Goal: Task Accomplishment & Management: Manage account settings

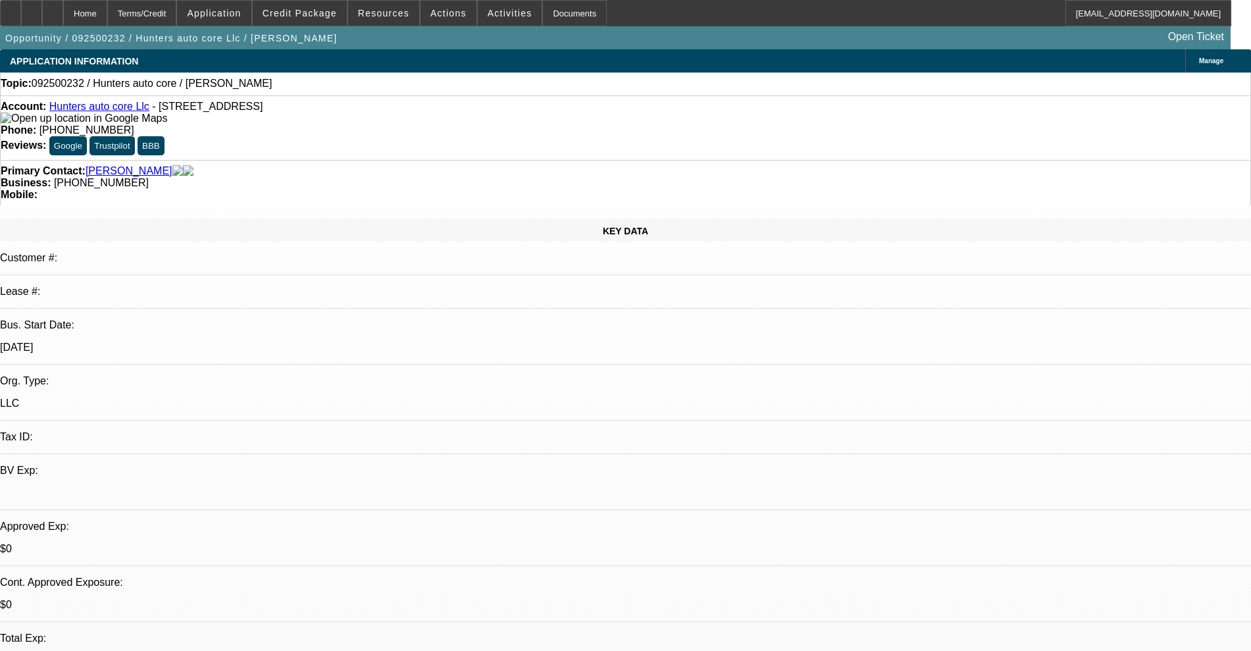
select select "0"
select select "2"
select select "0.1"
select select "4"
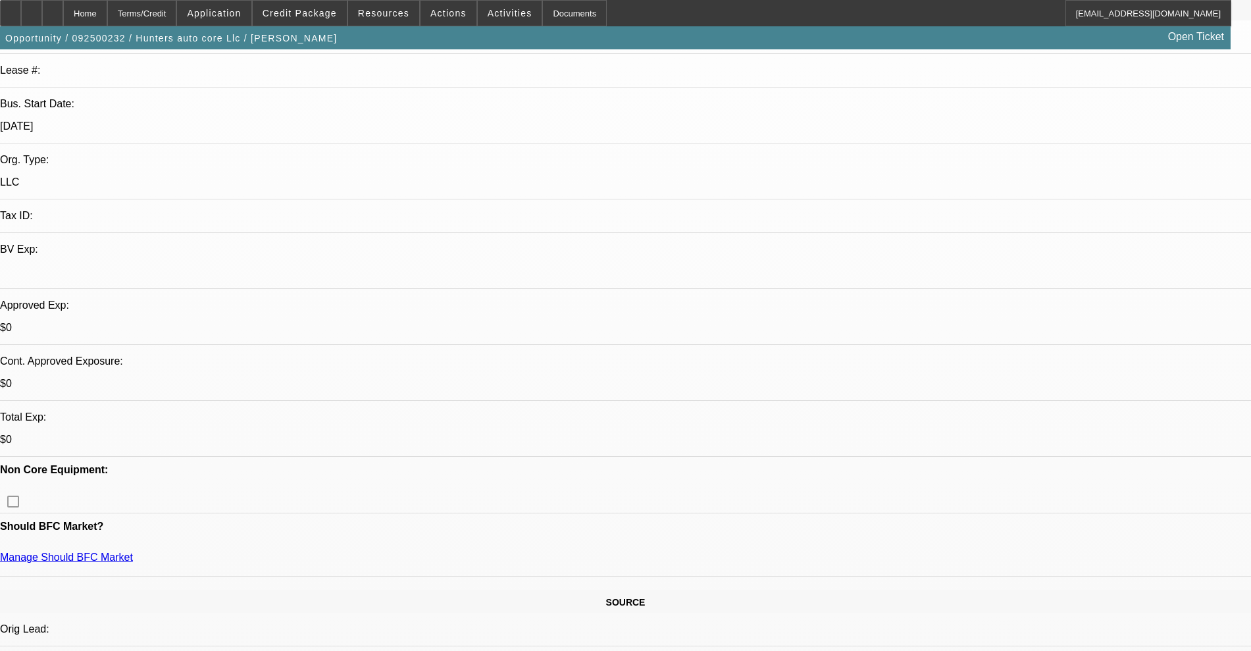
scroll to position [411, 0]
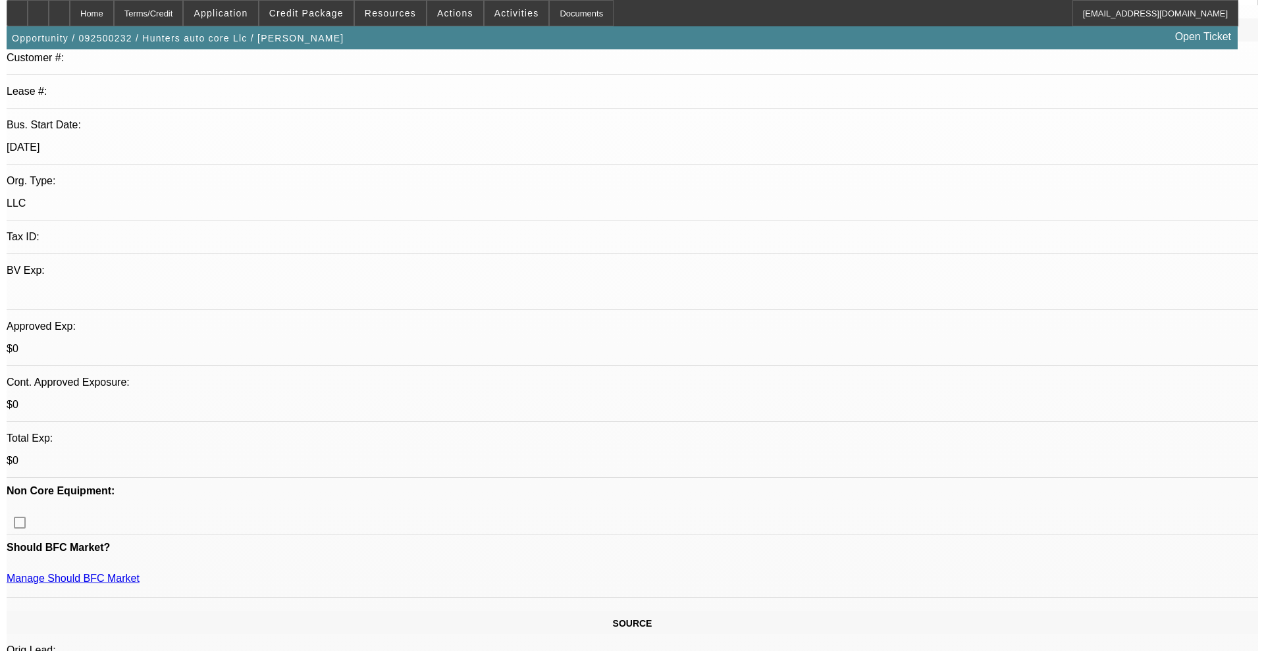
scroll to position [0, 0]
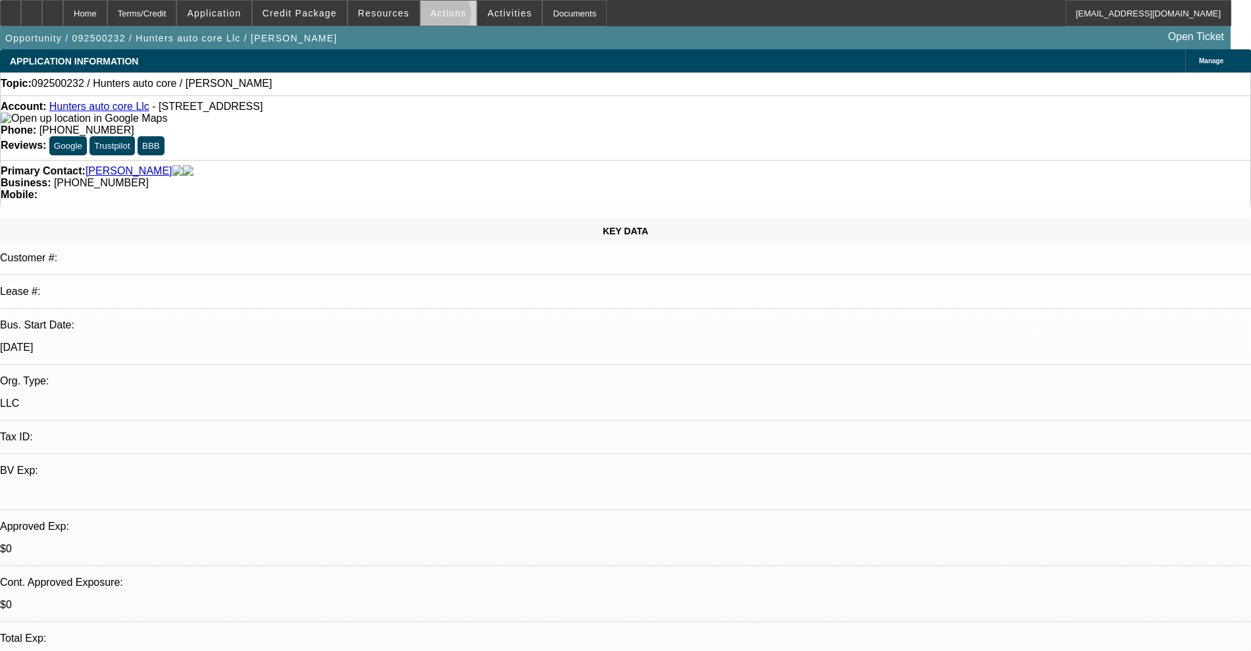
click at [436, 17] on span "Actions" at bounding box center [448, 13] width 36 height 11
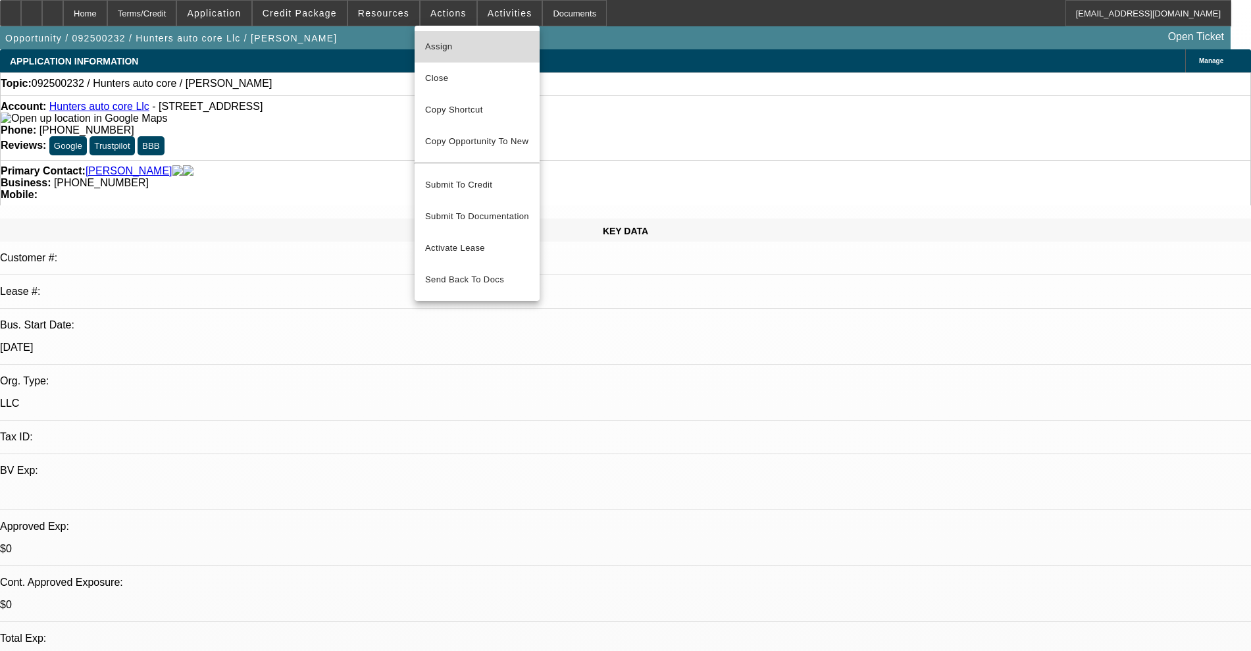
click at [438, 43] on span "Assign" at bounding box center [477, 47] width 104 height 16
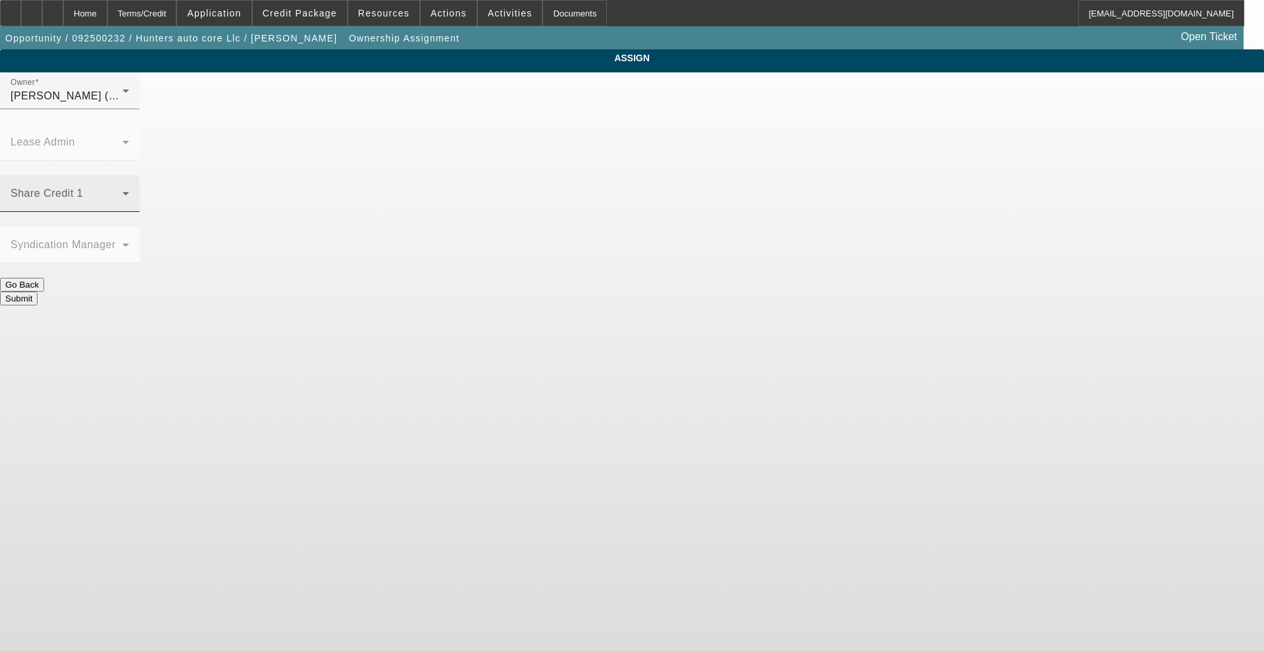
click at [122, 191] on span at bounding box center [67, 199] width 112 height 16
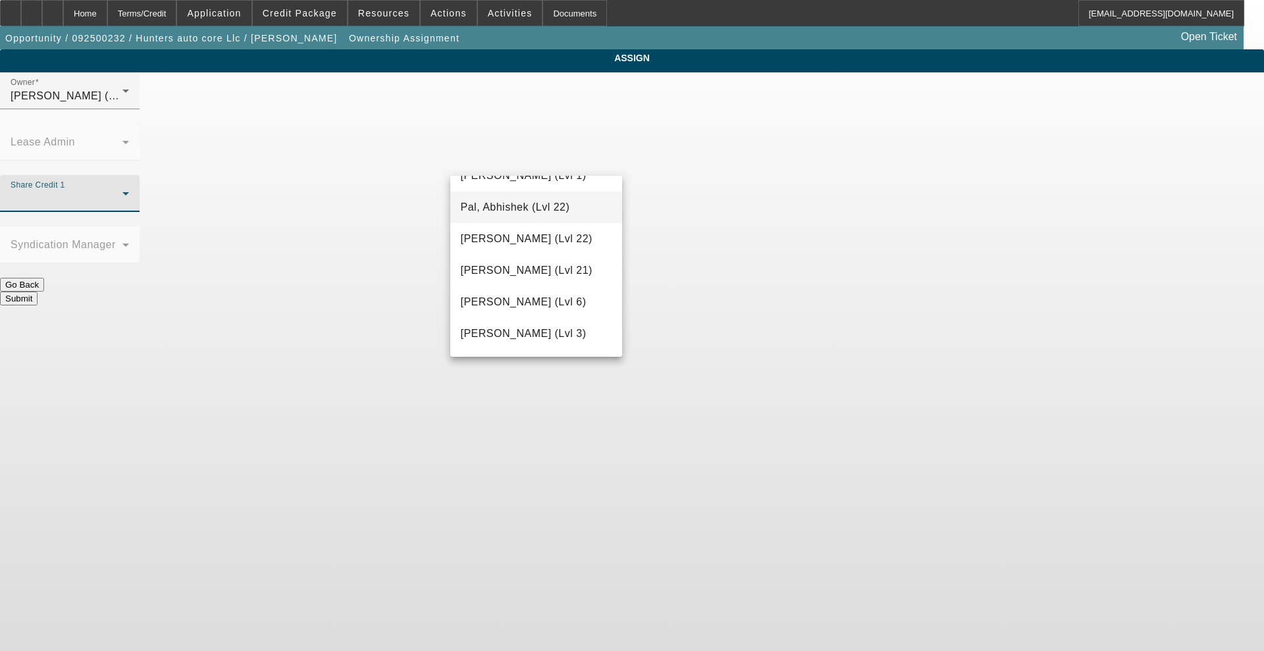
scroll to position [1399, 0]
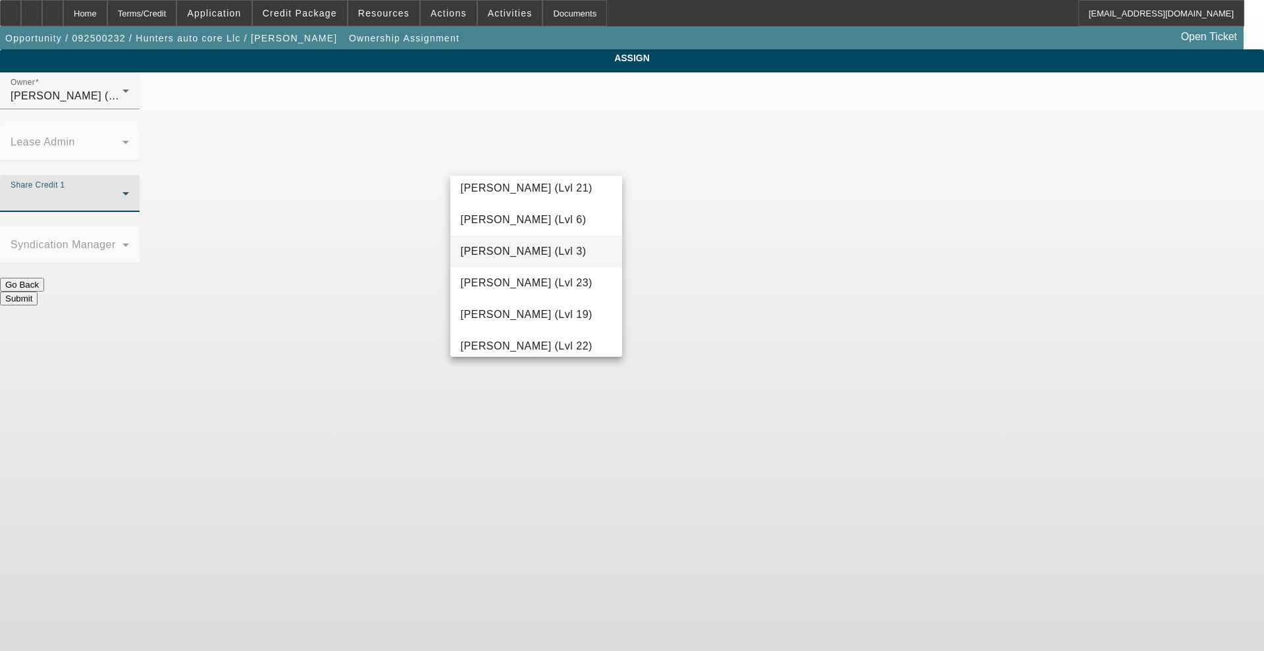
click at [508, 267] on mat-option "Richards, Stephanie (Lvl 3)" at bounding box center [536, 252] width 172 height 32
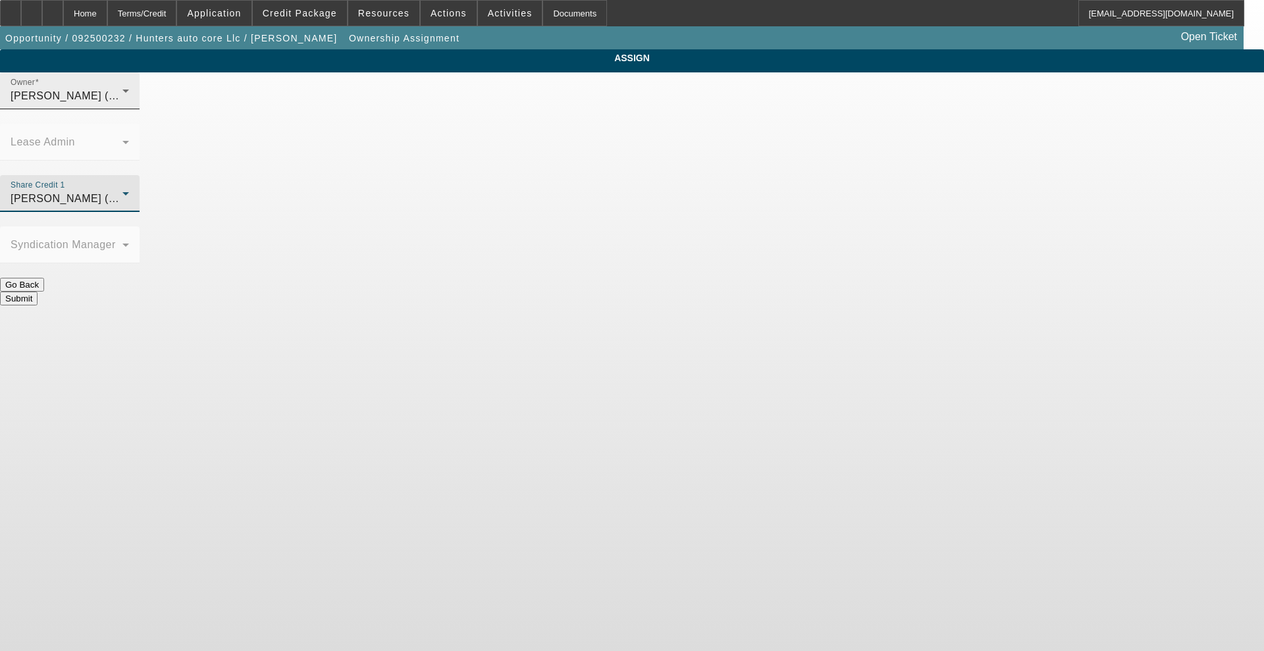
click at [136, 101] on span "Richards, Stephanie (Lvl 3)" at bounding box center [74, 95] width 126 height 11
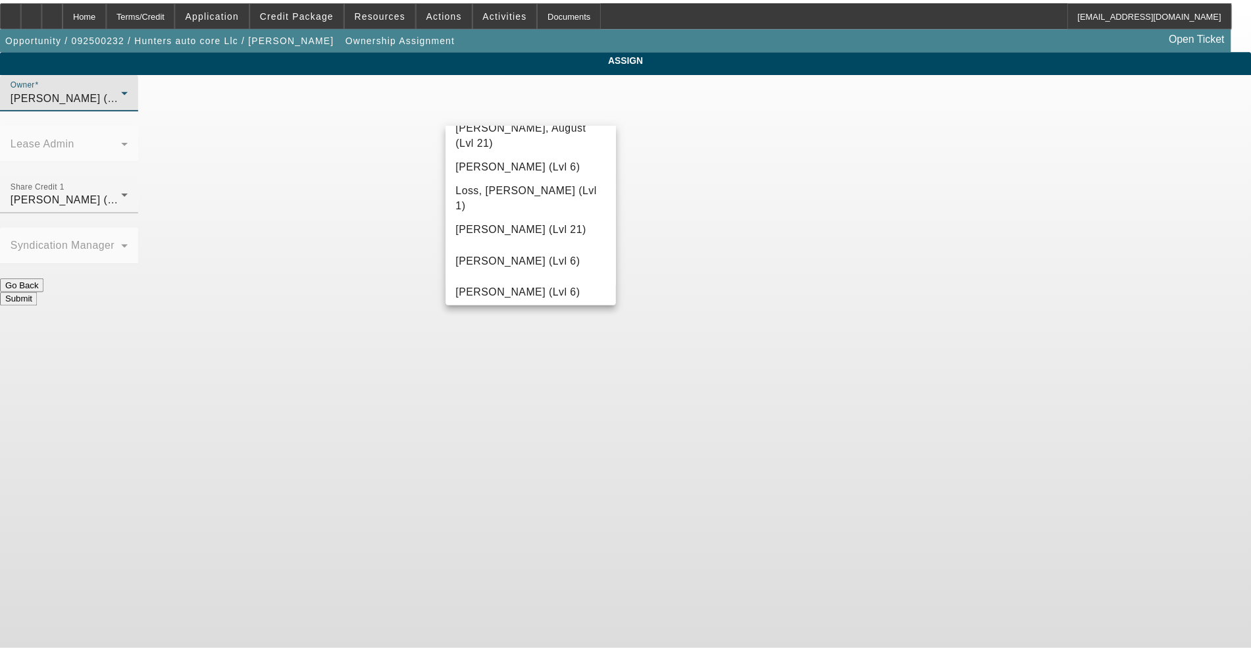
scroll to position [1006, 0]
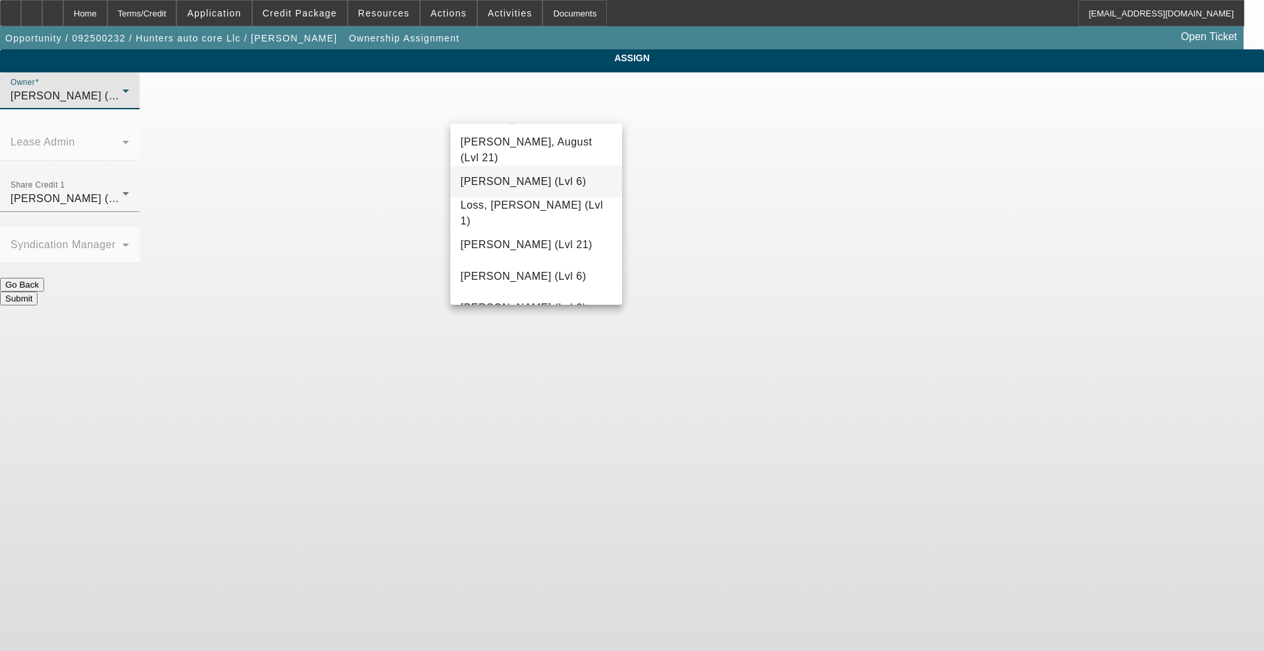
click at [527, 190] on span "Lionello, Nick (Lvl 6)" at bounding box center [524, 182] width 126 height 16
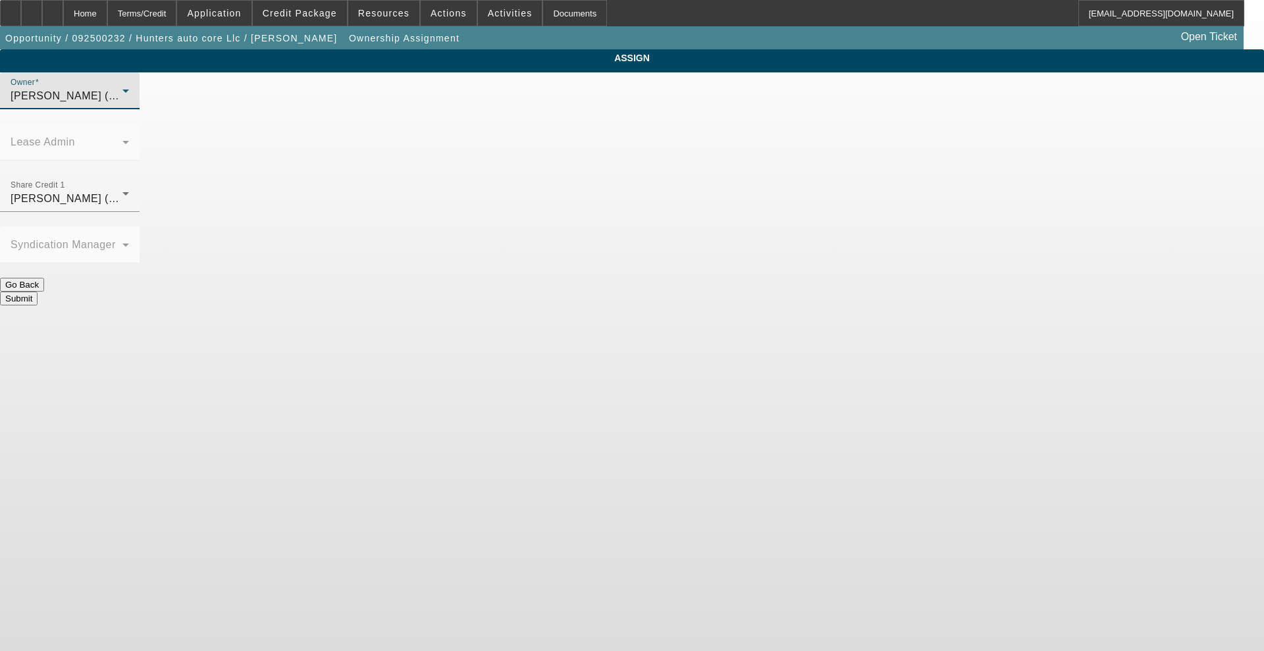
click at [38, 292] on button "Submit" at bounding box center [19, 299] width 38 height 14
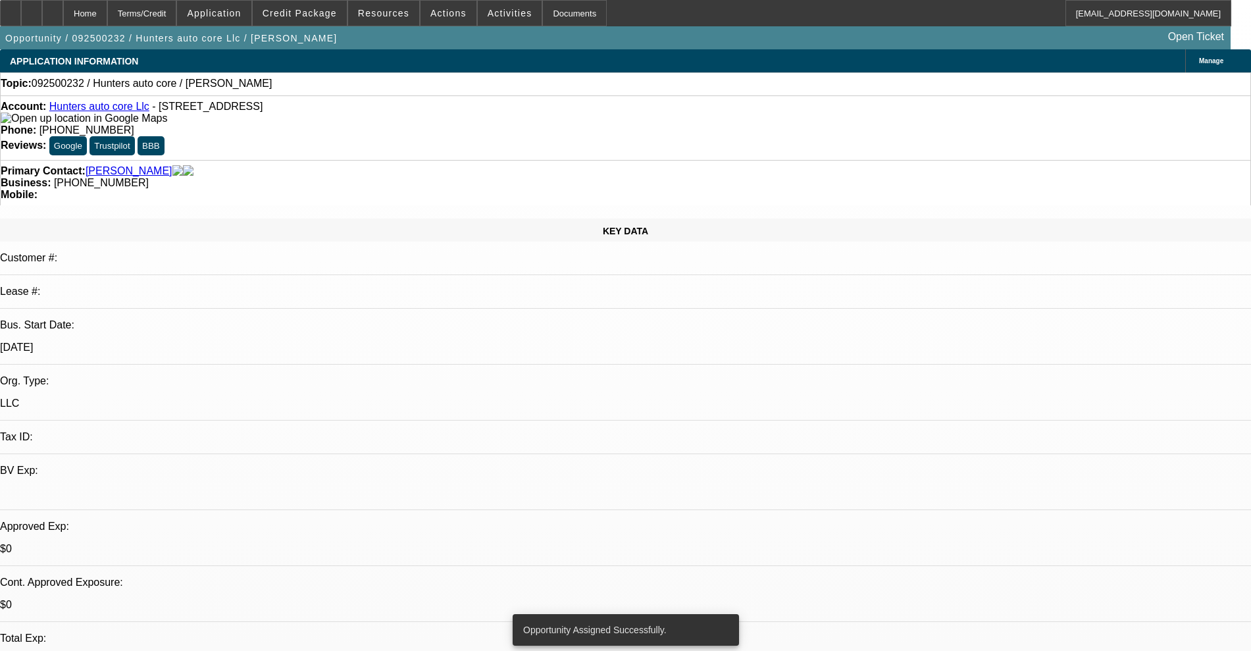
select select "0"
select select "2"
select select "0.1"
select select "4"
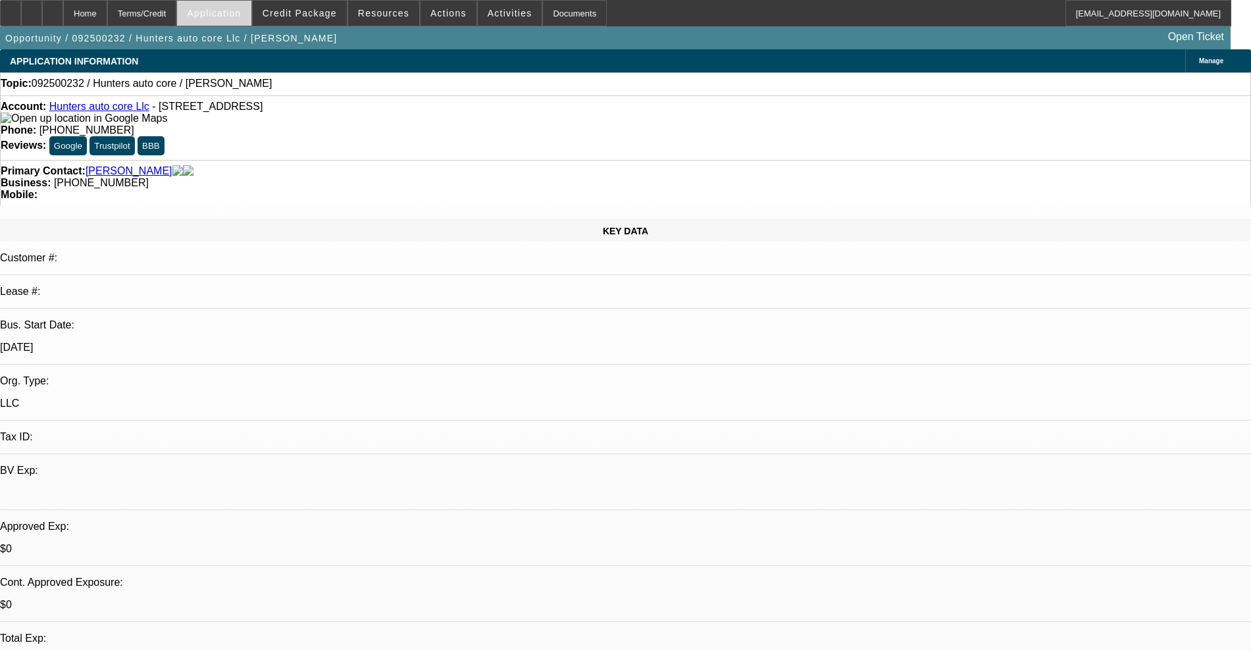
click at [238, 8] on span "Application" at bounding box center [214, 13] width 54 height 11
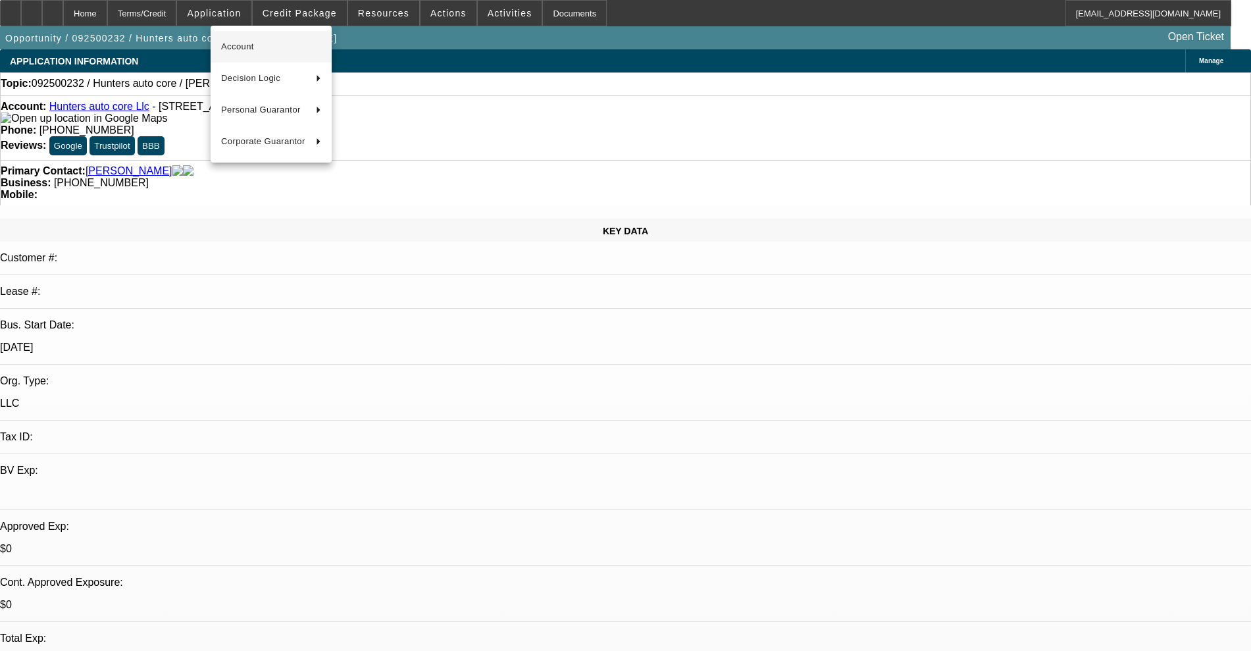
click at [250, 54] on span "Account" at bounding box center [271, 47] width 100 height 16
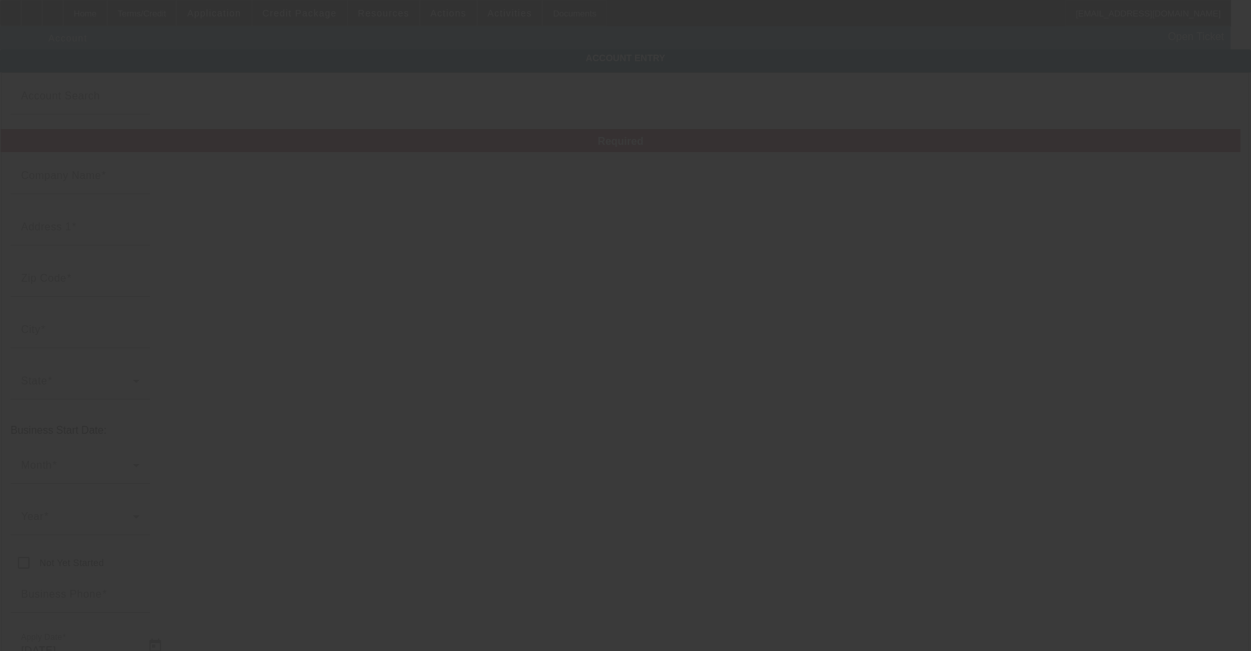
type input "Hunters auto core Llc"
type input "14135 Southeast 155th Street"
type input "32195"
type input "Weirsdale"
type input "(352) 612-2277"
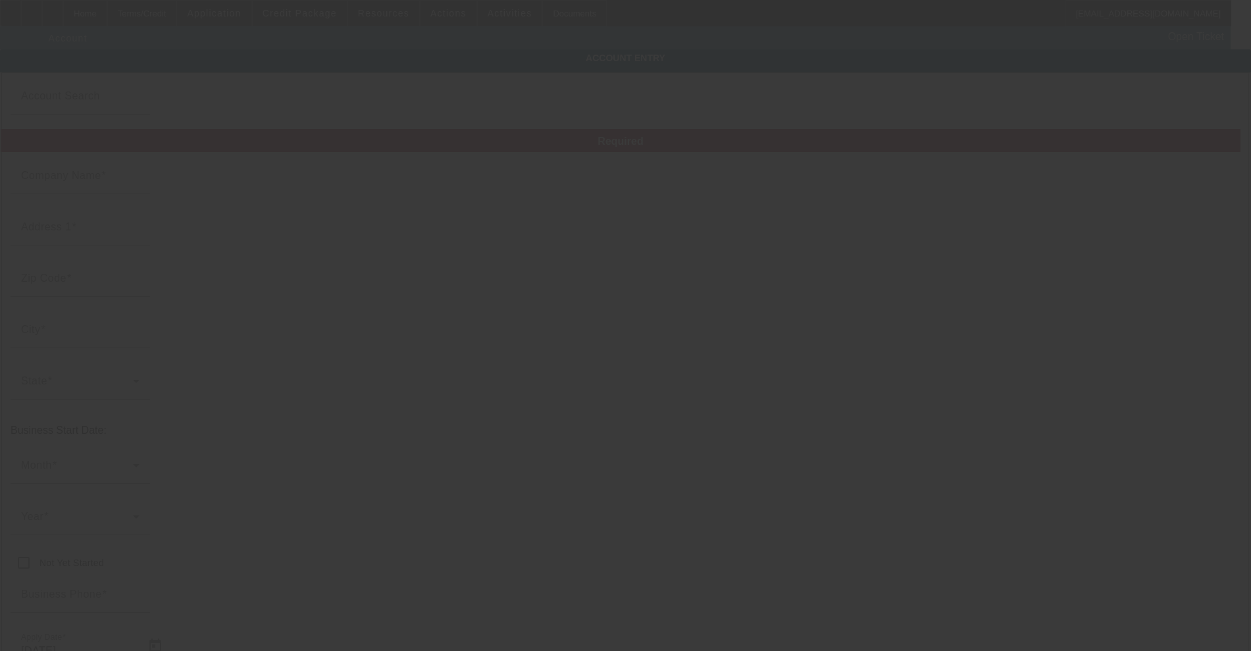
type input "huntersautocore@yahoo.com"
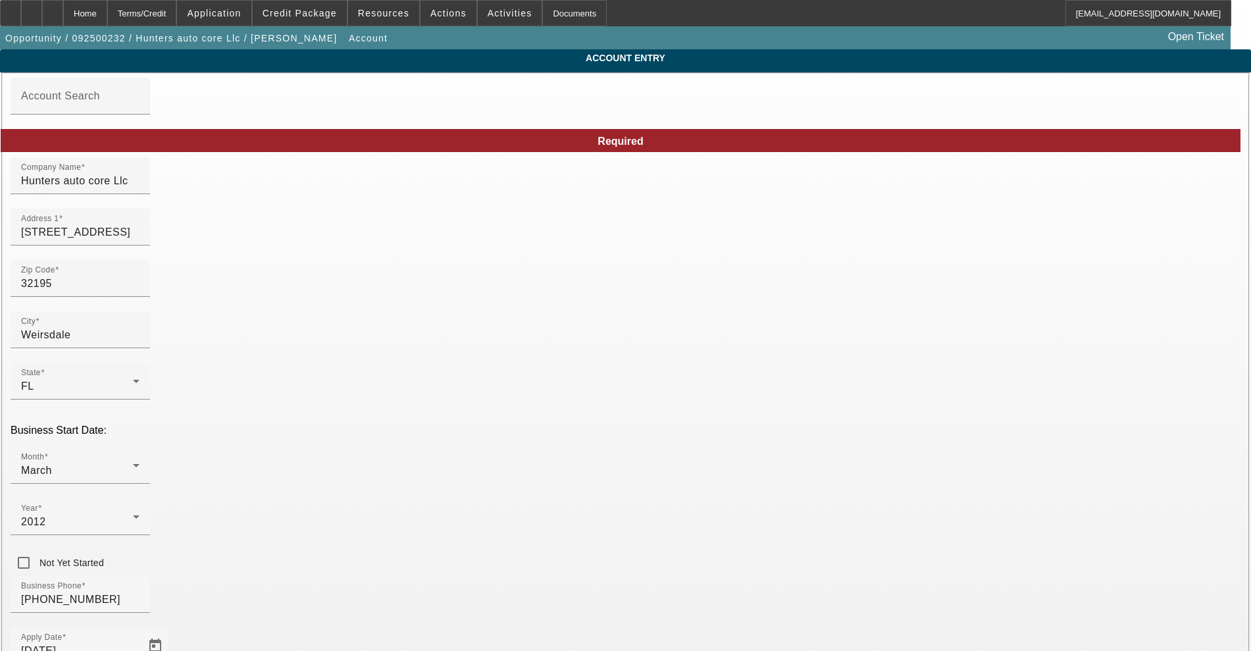
type input "461823909"
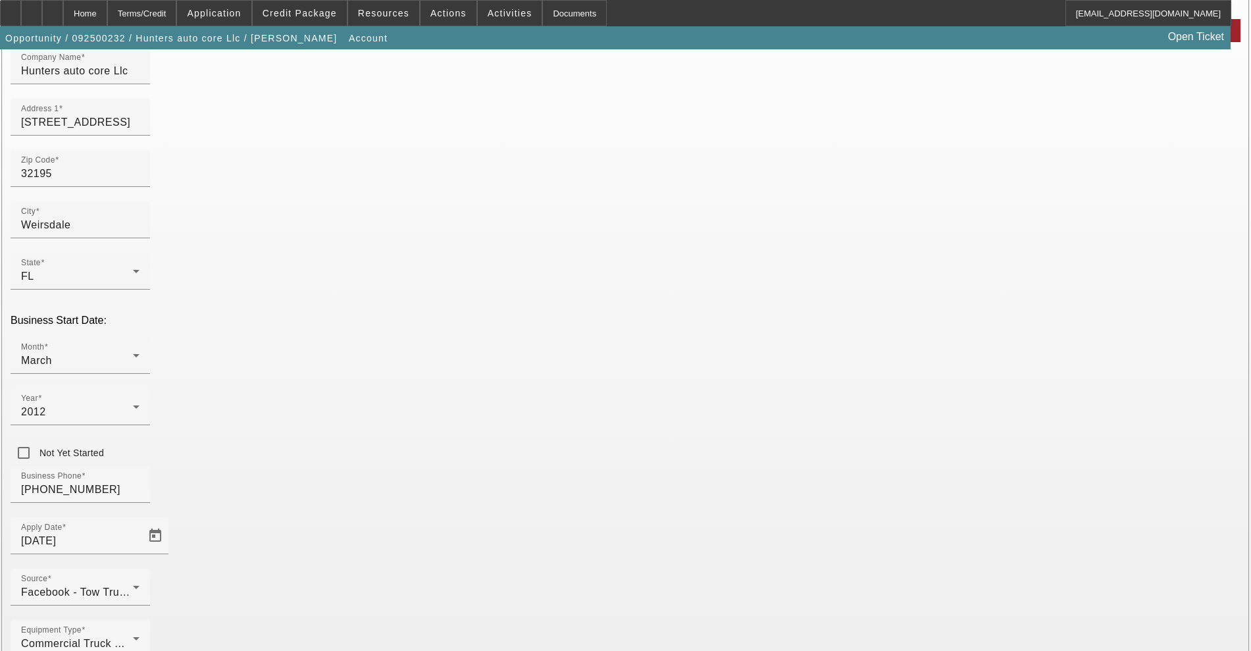
scroll to position [125, 0]
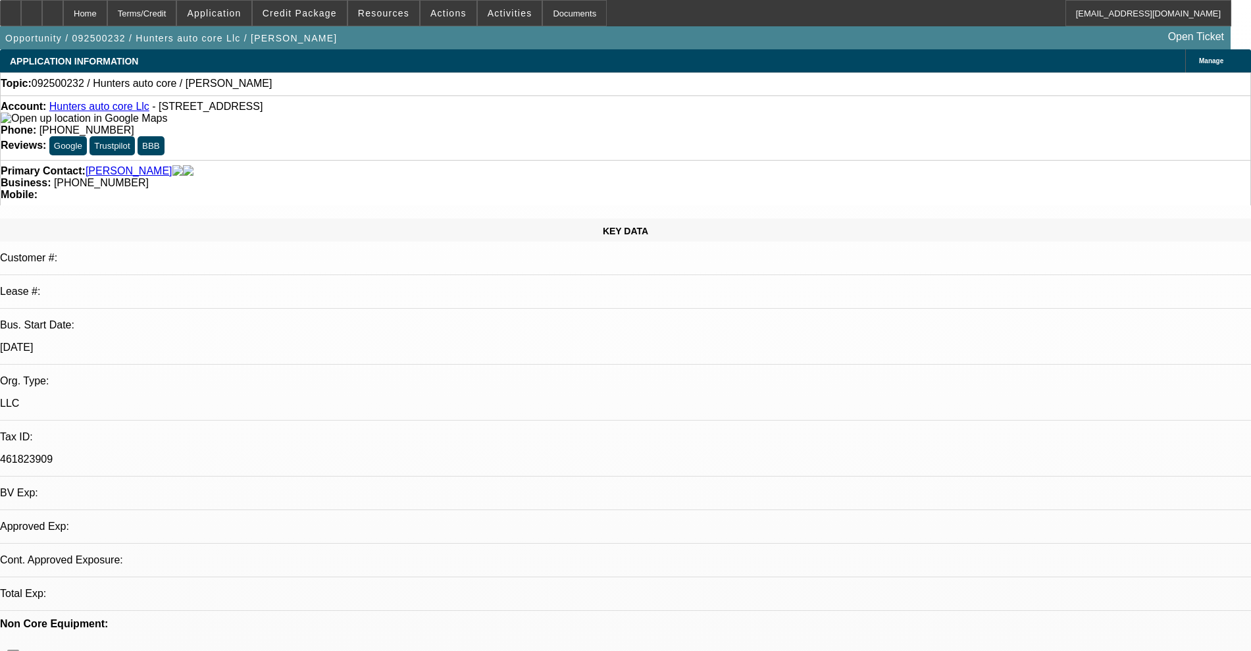
select select "0"
select select "2"
select select "0.1"
select select "4"
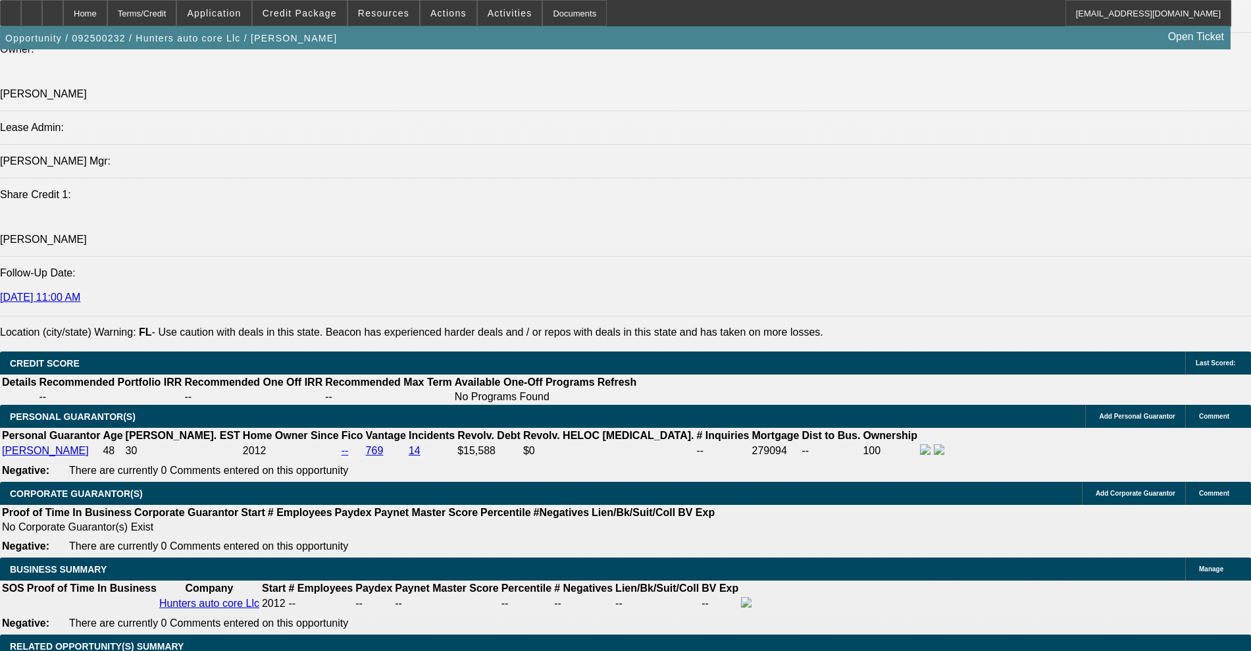
scroll to position [1810, 0]
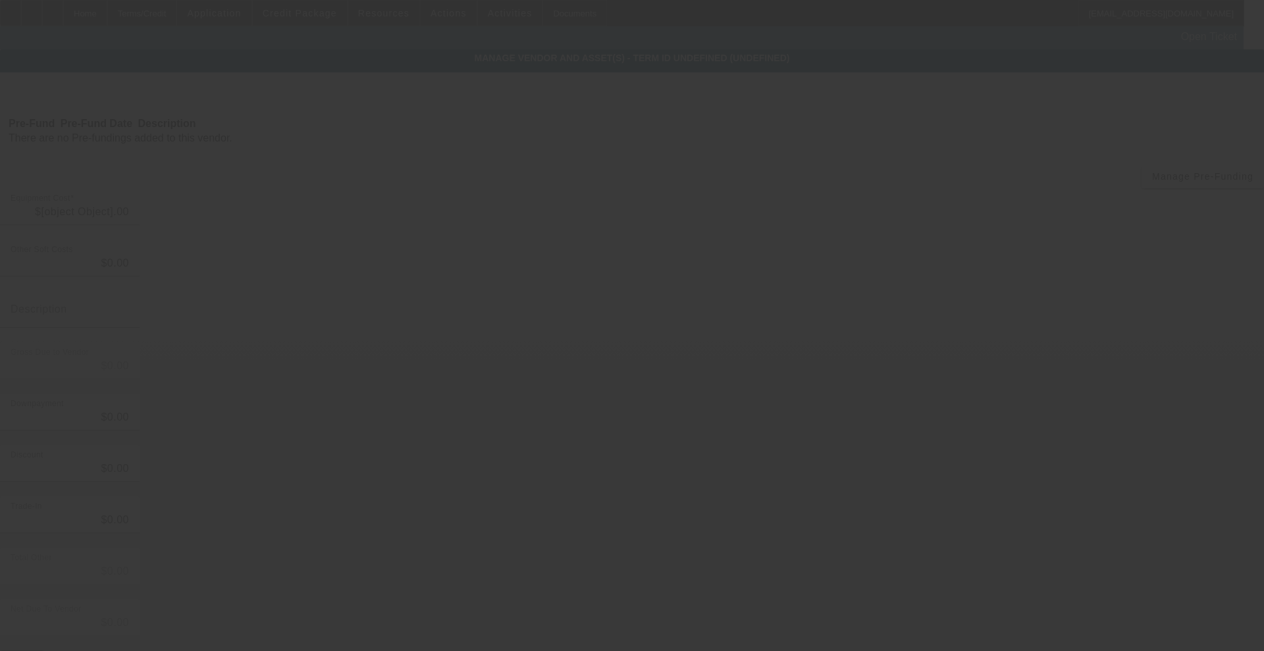
type input "$40,000.00"
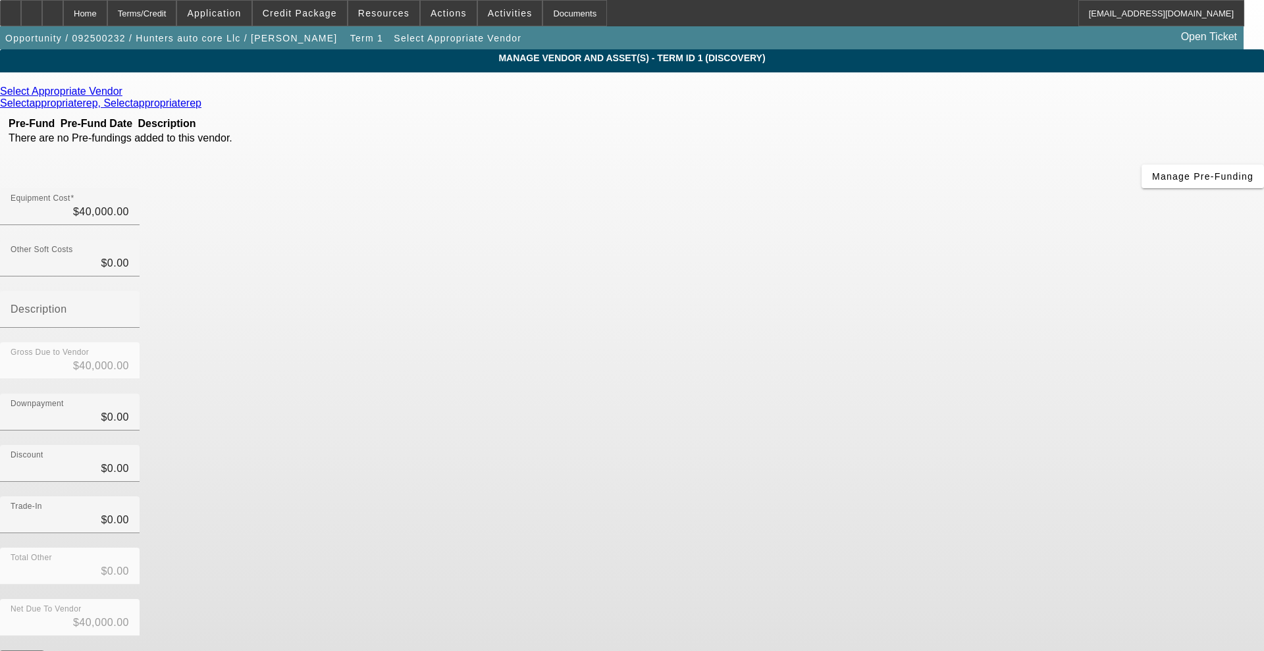
click at [126, 93] on icon at bounding box center [126, 91] width 0 height 11
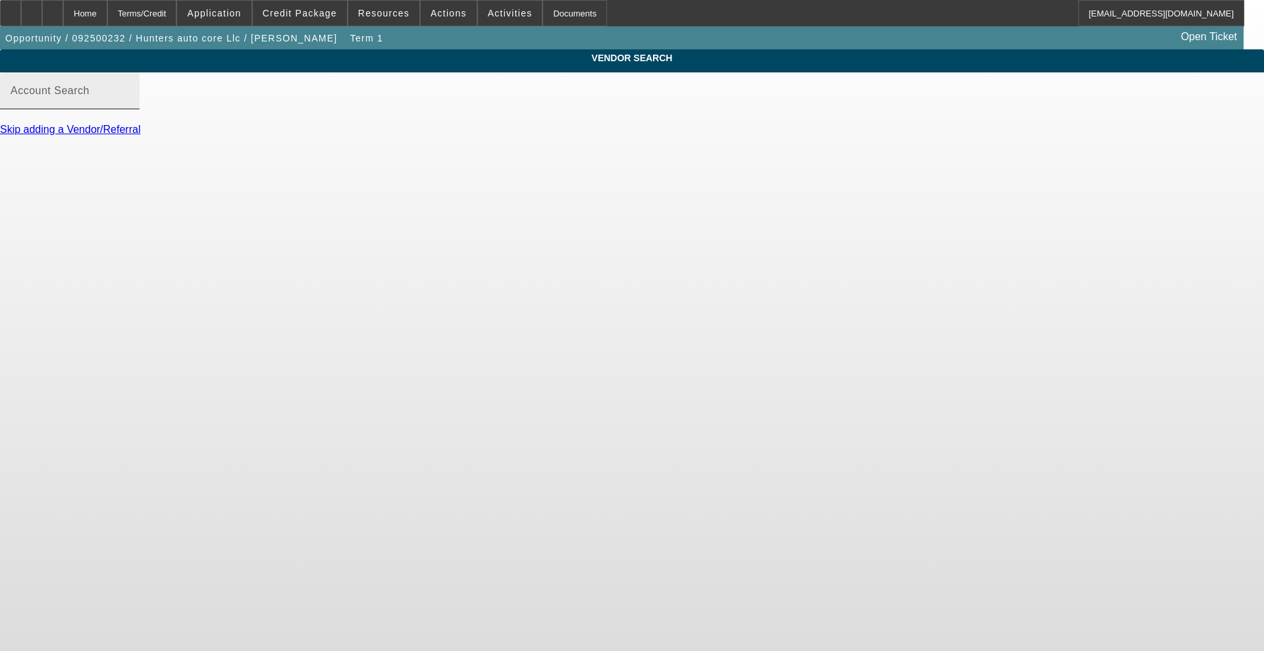
click at [129, 104] on input "Account Search" at bounding box center [70, 96] width 118 height 16
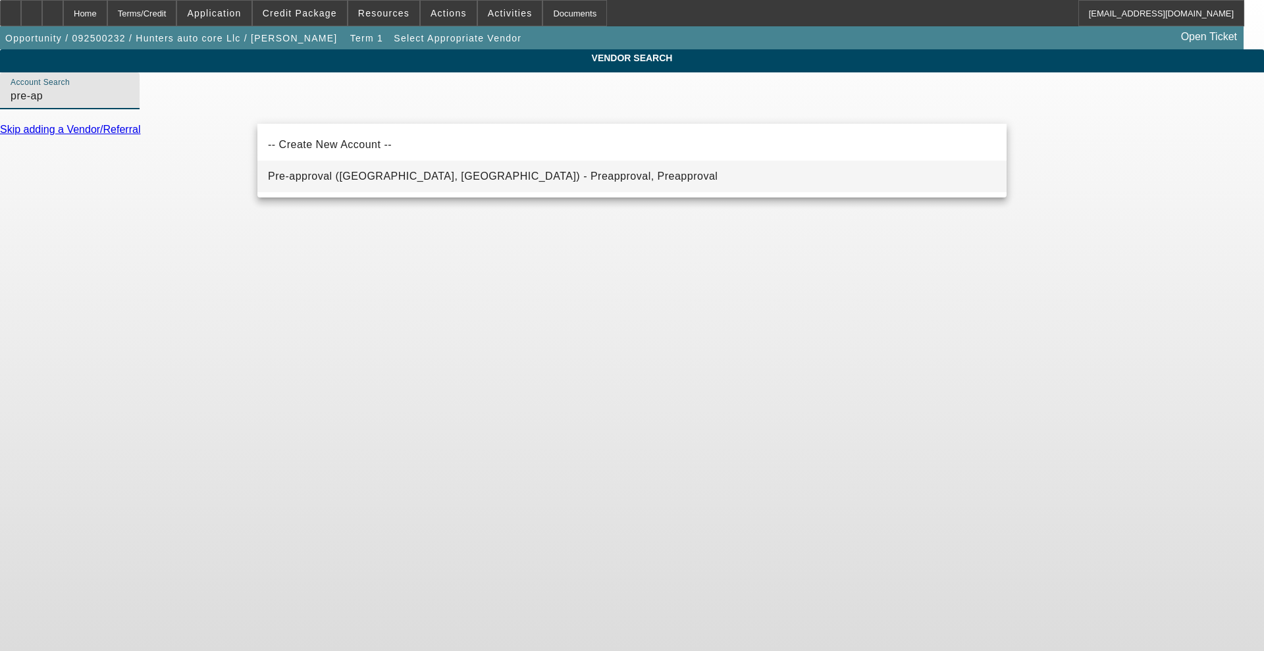
click at [326, 172] on span "Pre-approval (Northbrook, IL) - Preapproval, Preapproval" at bounding box center [493, 175] width 450 height 11
type input "Pre-approval (Northbrook, IL) - Preapproval, Preapproval"
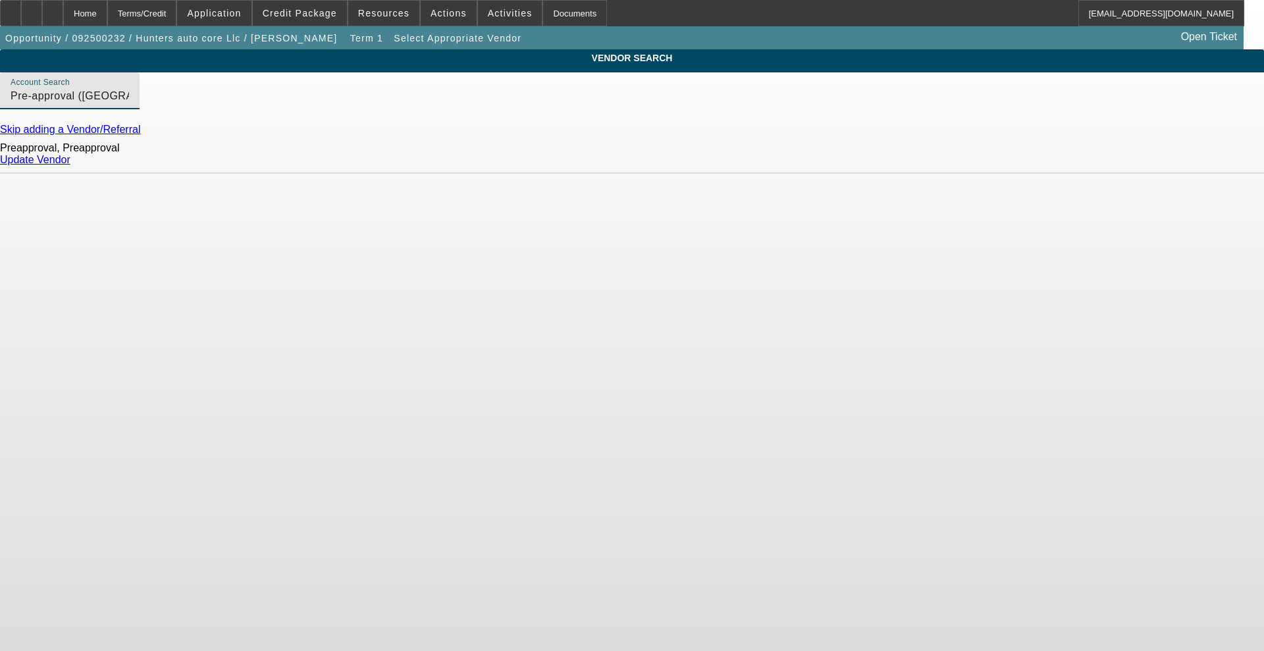
click at [70, 165] on link "Update Vendor" at bounding box center [35, 159] width 70 height 11
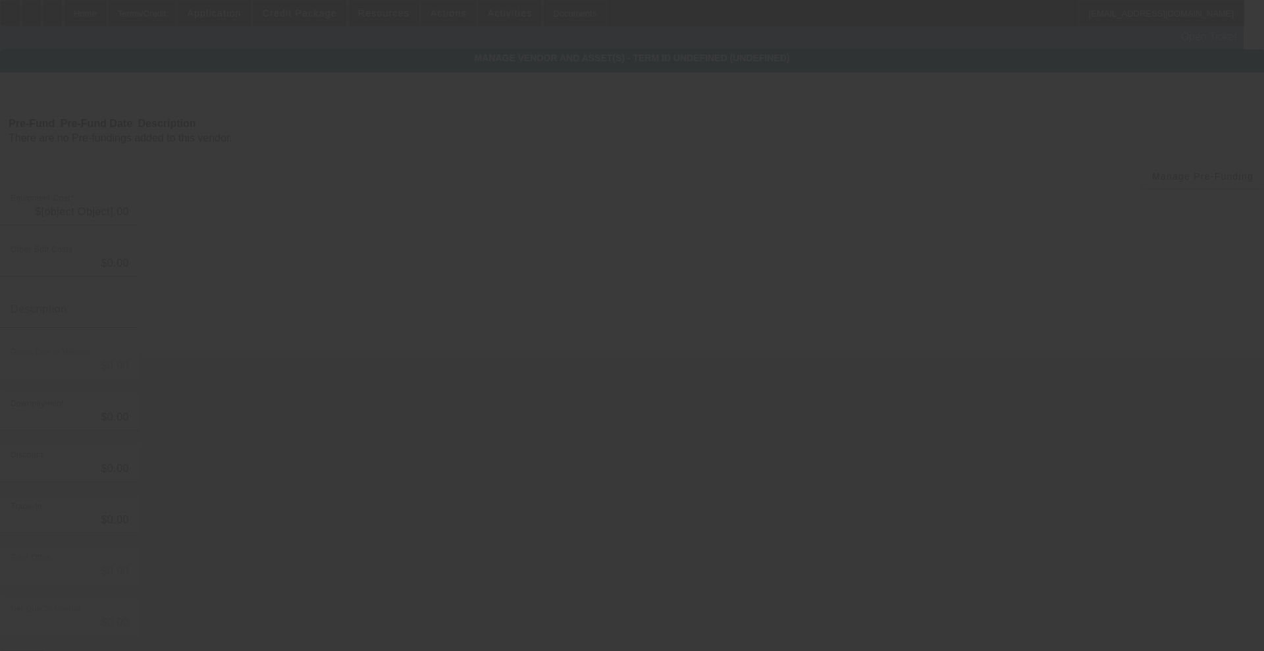
type input "$40,000.00"
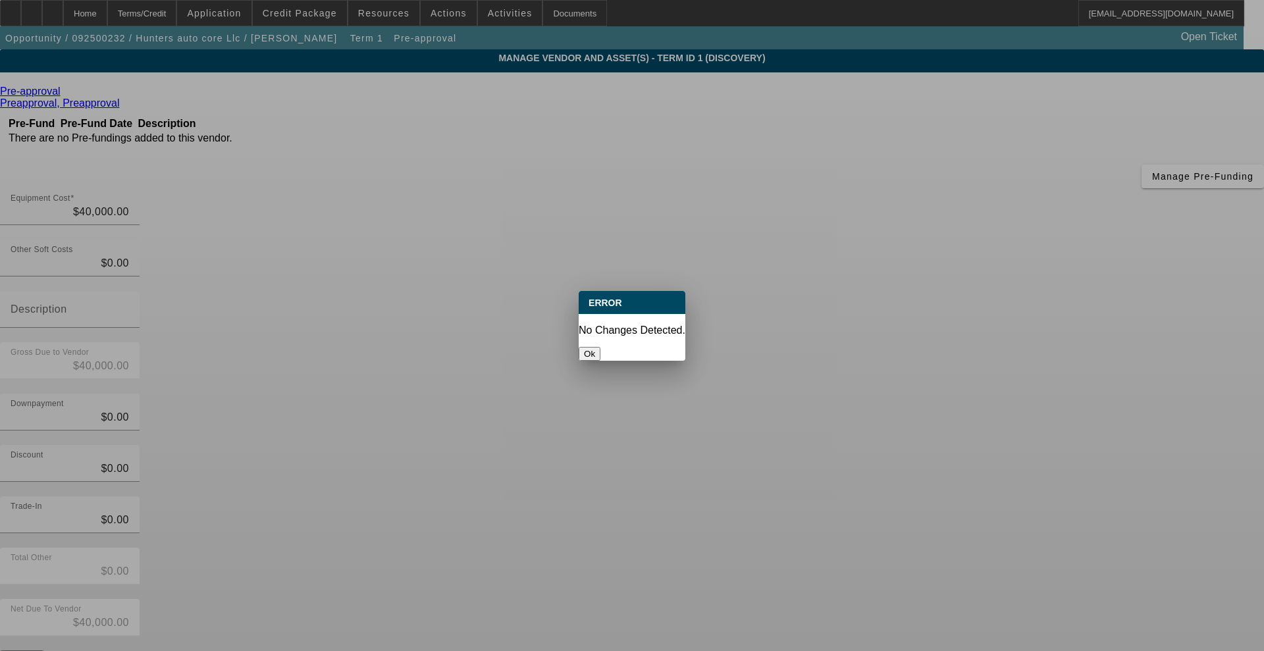
click at [600, 347] on button "Ok" at bounding box center [590, 354] width 22 height 14
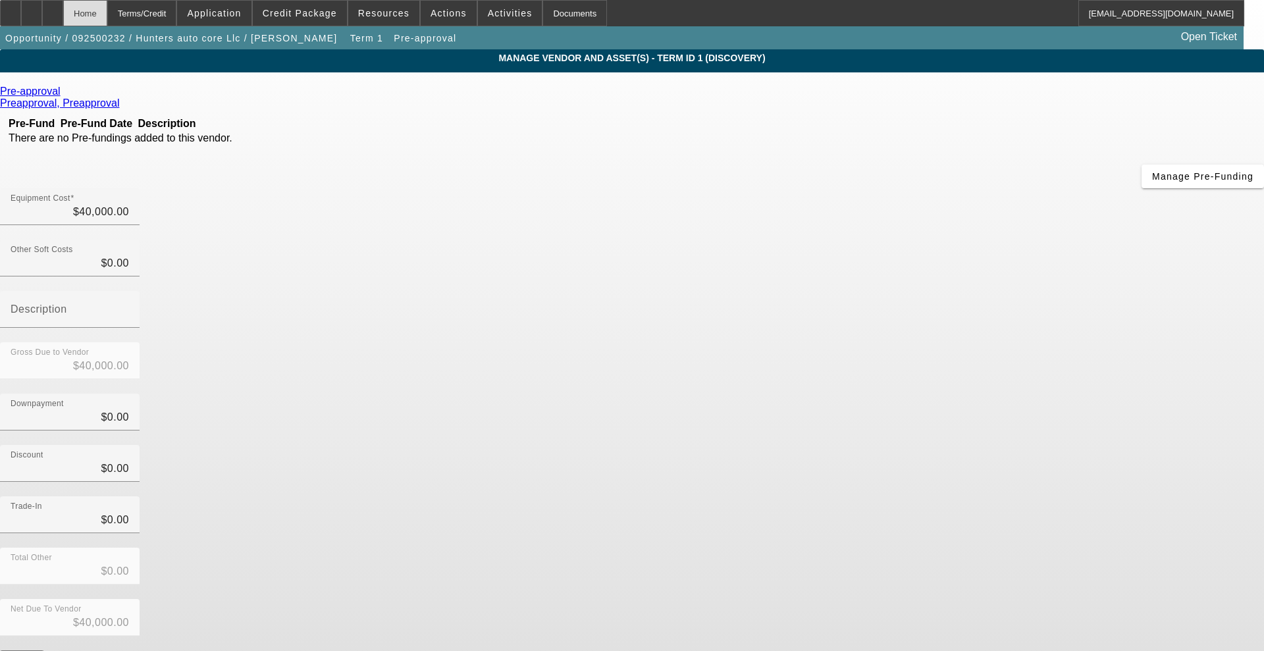
click at [107, 18] on div "Home" at bounding box center [85, 13] width 44 height 26
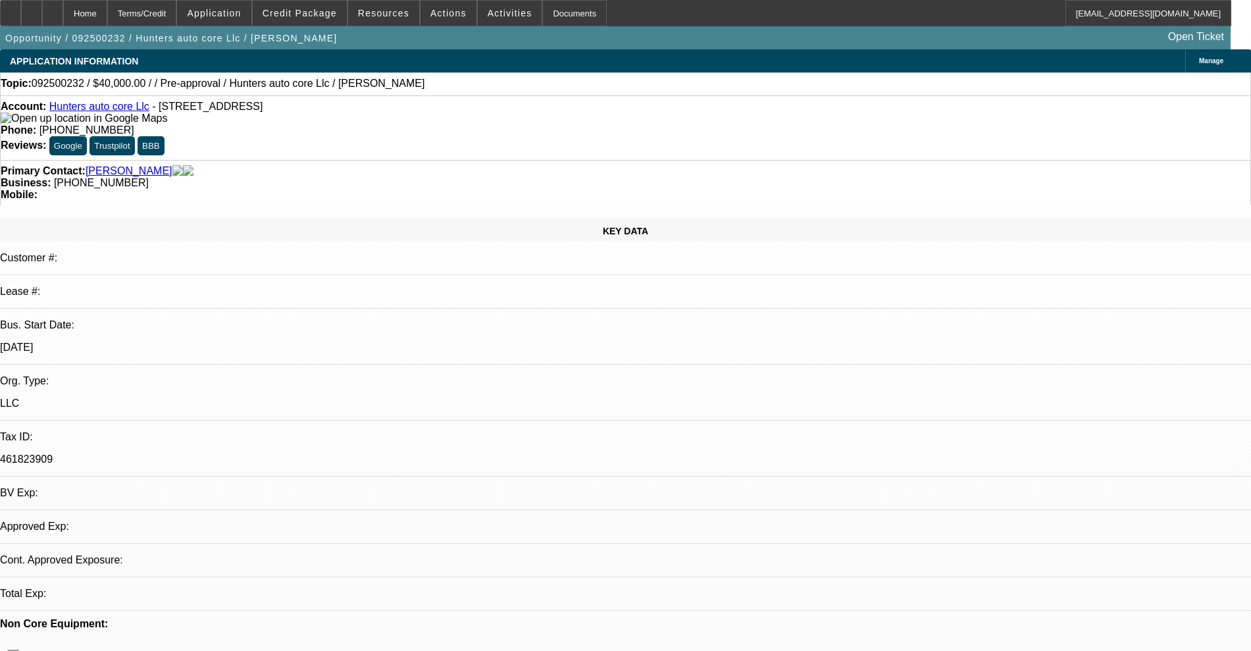
select select "0"
select select "2"
select select "0.1"
select select "4"
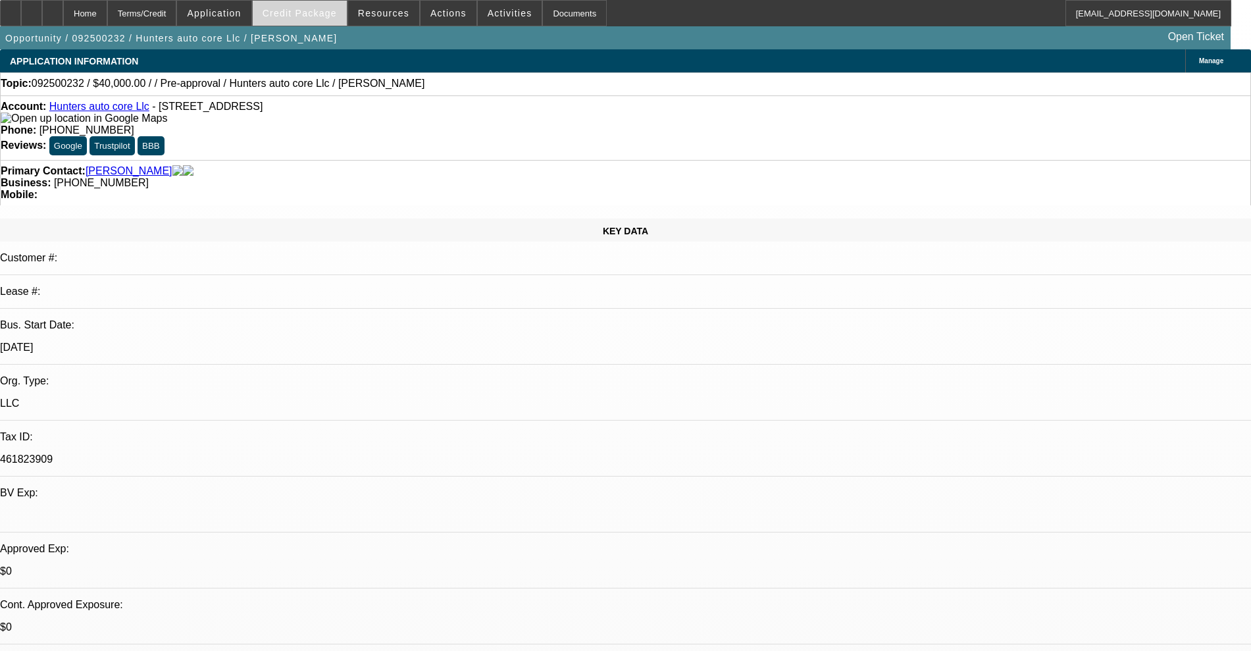
click at [330, 15] on span "Credit Package" at bounding box center [300, 13] width 74 height 11
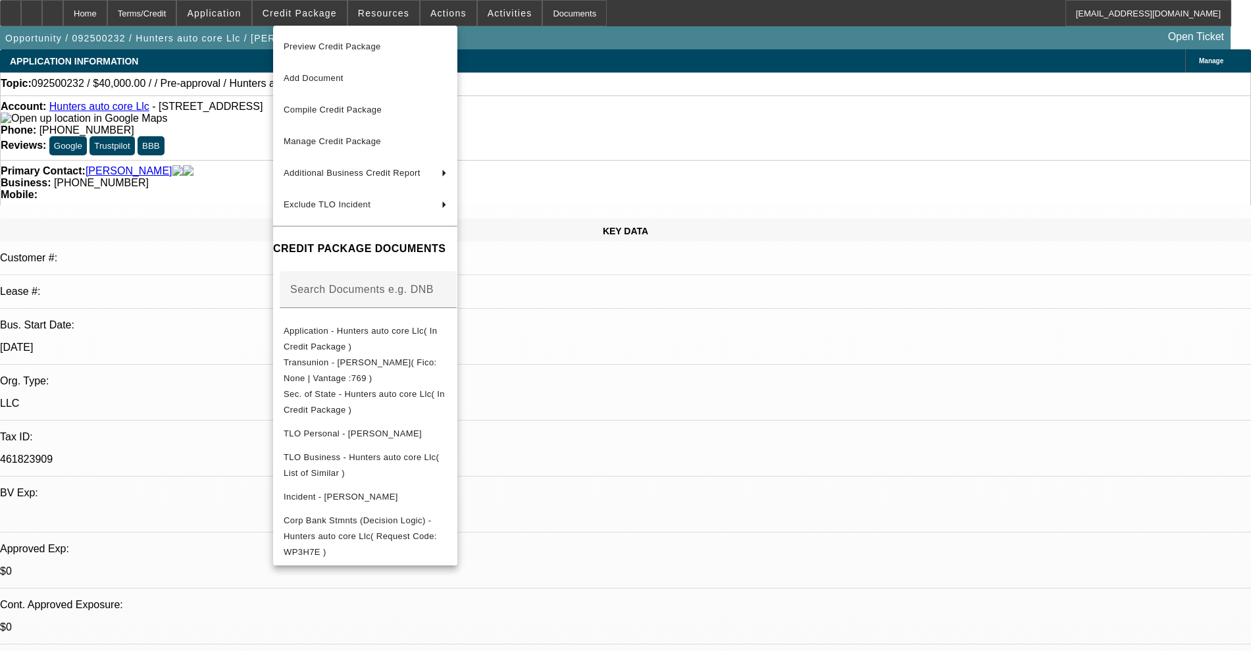
click at [155, 417] on div at bounding box center [625, 325] width 1251 height 651
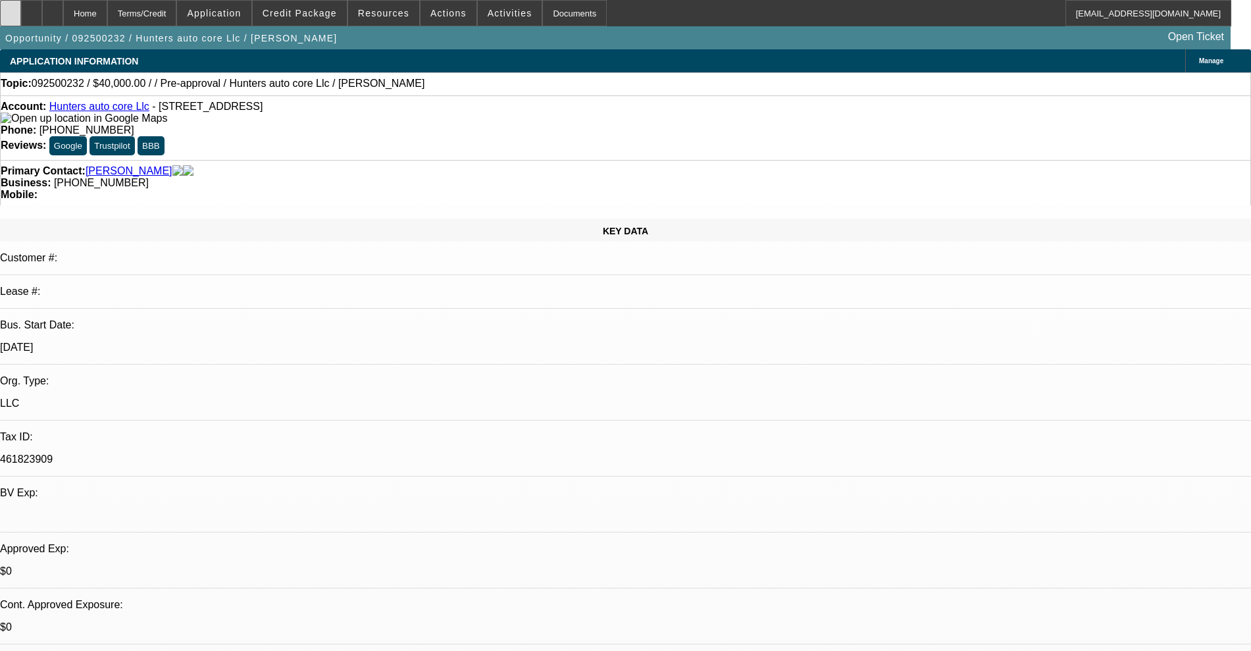
click at [11, 9] on icon at bounding box center [11, 9] width 0 height 0
click at [121, 115] on div "Account: Hunters auto core Llc - 14135 Southeast 155th Street, Weirsdale, FL 32…" at bounding box center [626, 113] width 1250 height 24
click at [121, 112] on link "Hunters auto core Llc" at bounding box center [99, 106] width 100 height 11
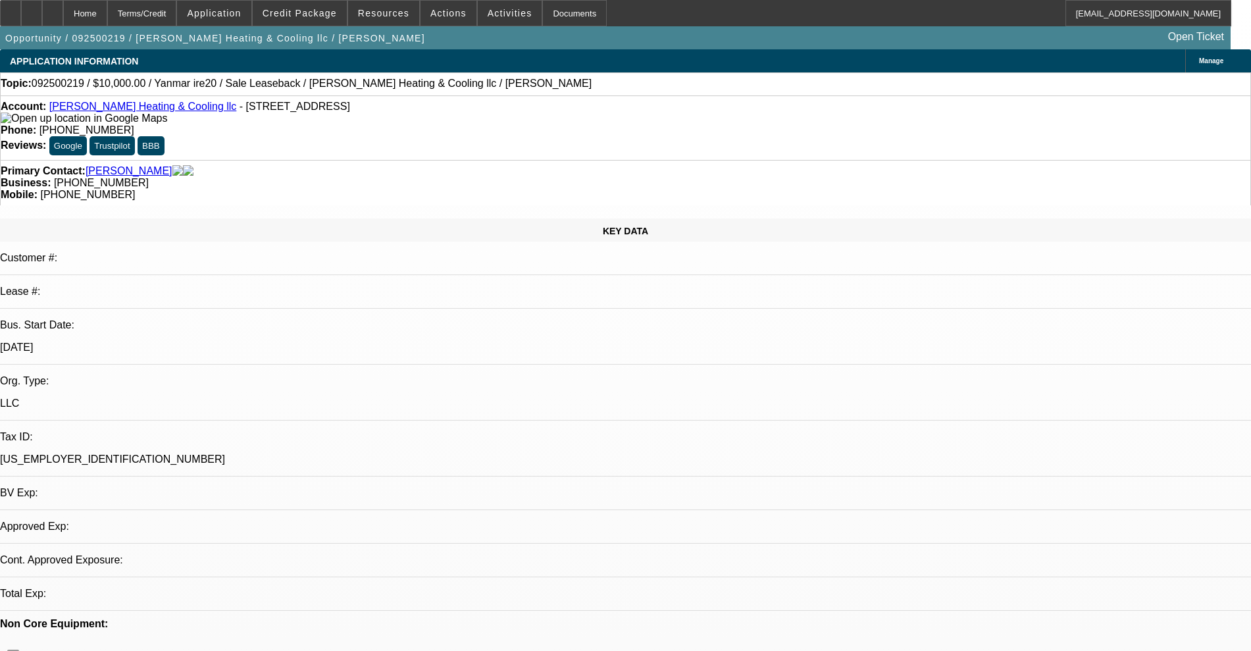
select select "0"
select select "2"
select select "0"
select select "6"
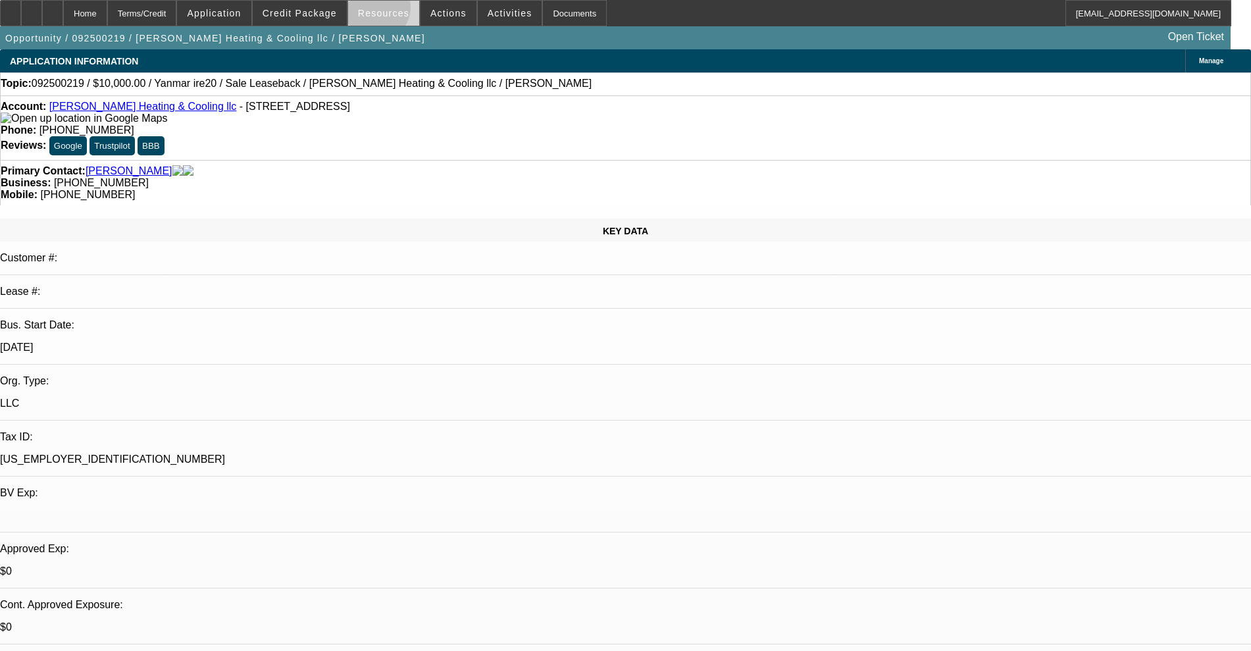
click at [380, 11] on span "Resources" at bounding box center [383, 13] width 51 height 11
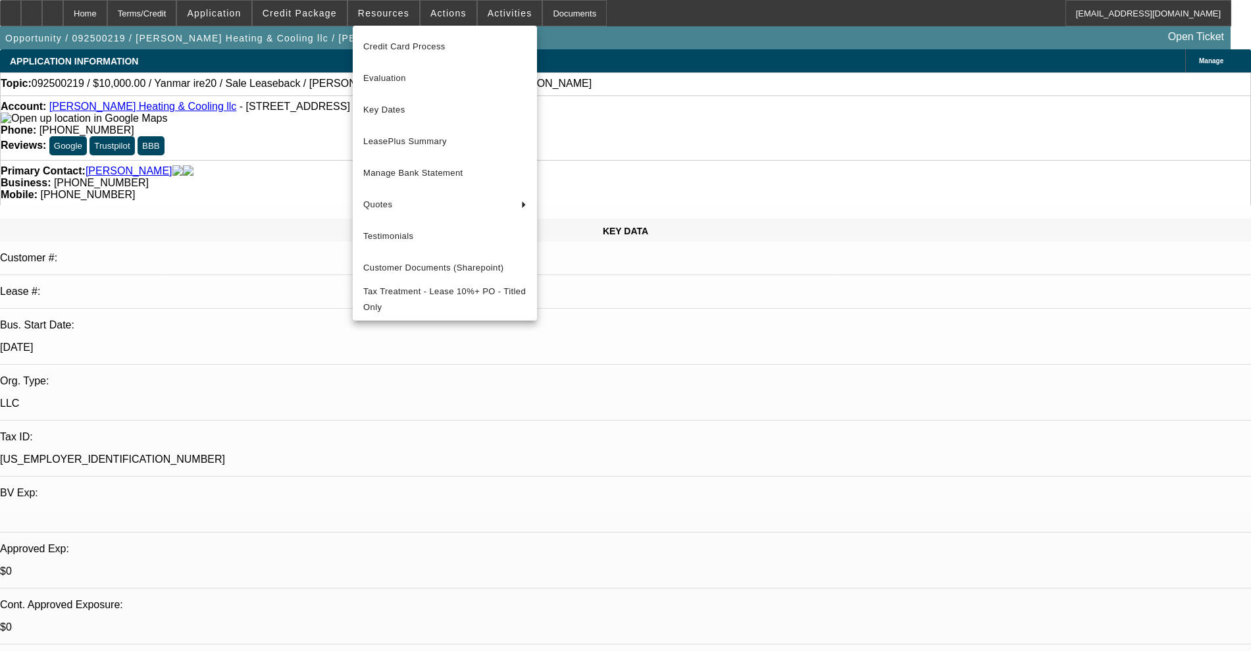
click at [299, 13] on div at bounding box center [625, 325] width 1251 height 651
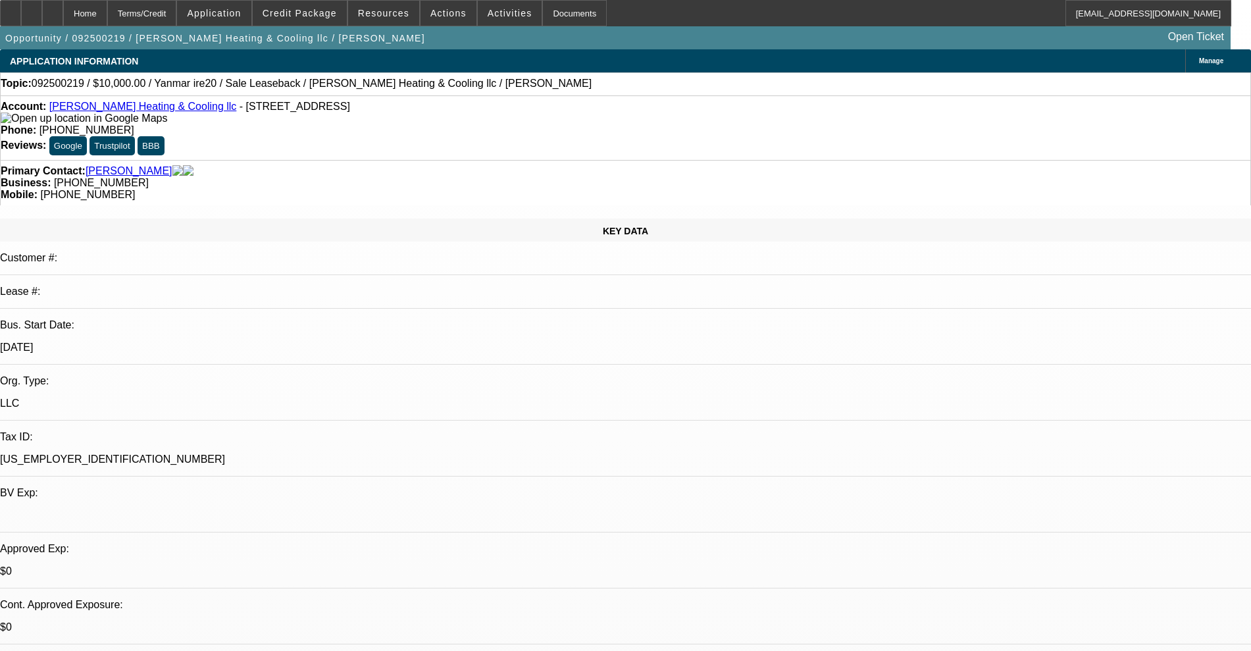
click at [299, 13] on span "Credit Package" at bounding box center [300, 13] width 74 height 11
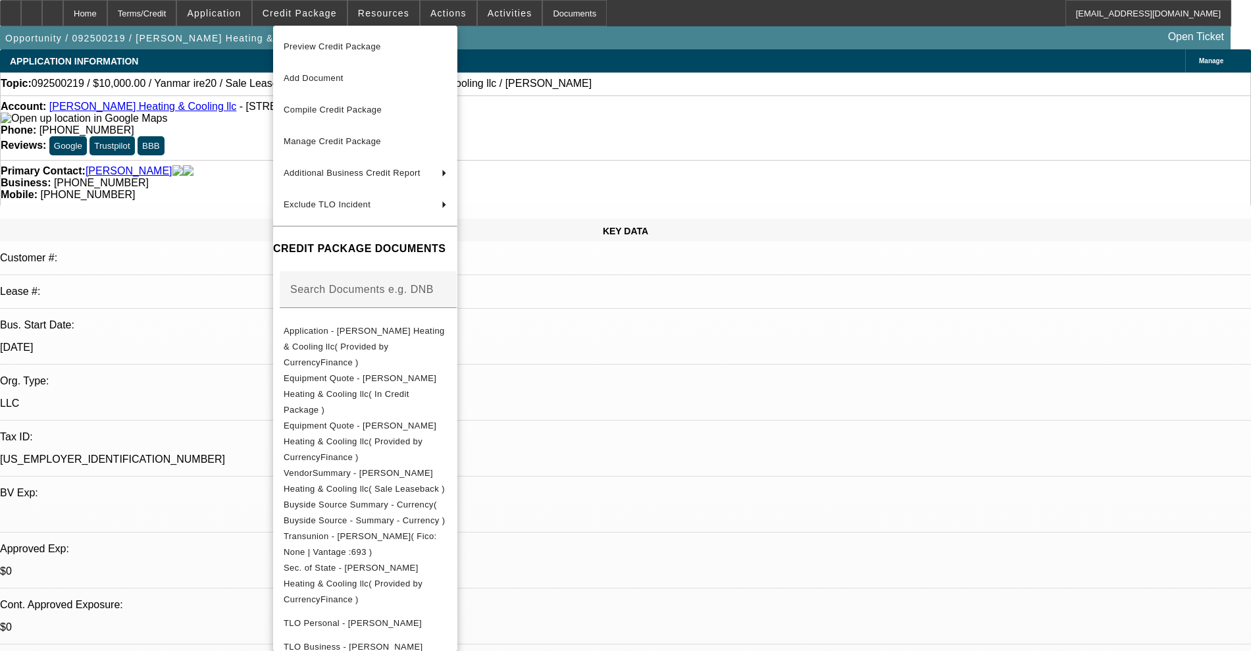
click at [452, 28] on div "Preview Credit Package Add Document Compile Credit Package Manage Credit Packag…" at bounding box center [365, 509] width 184 height 966
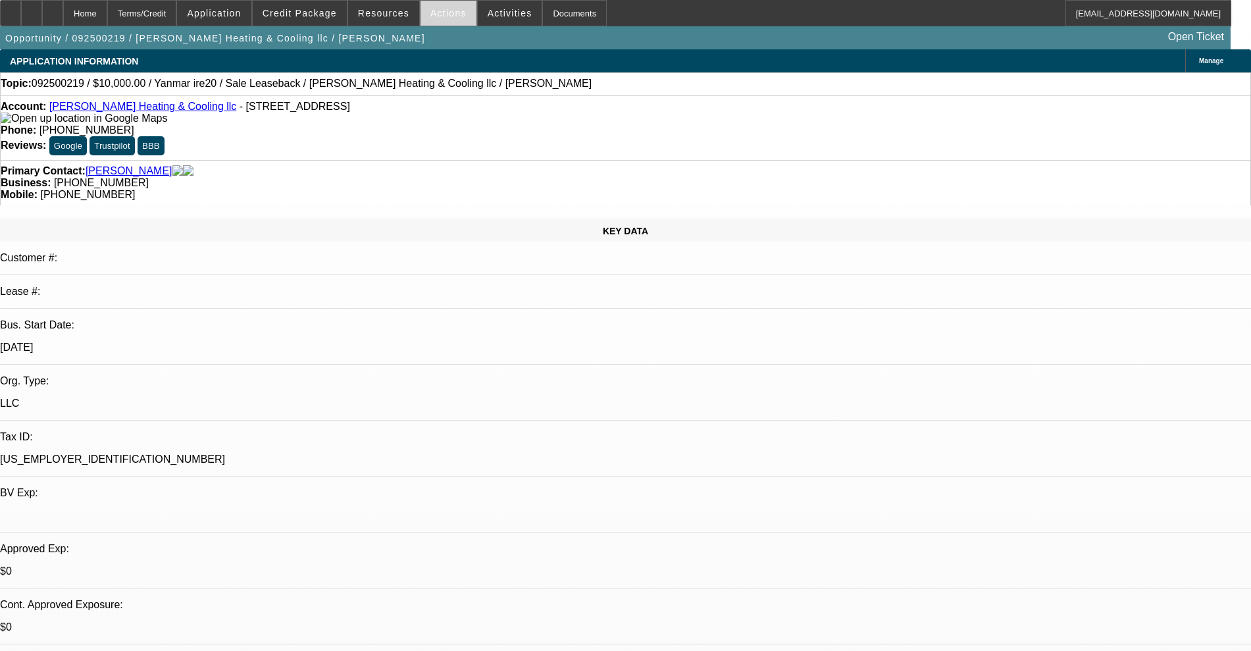
click at [444, 18] on span at bounding box center [449, 13] width 56 height 32
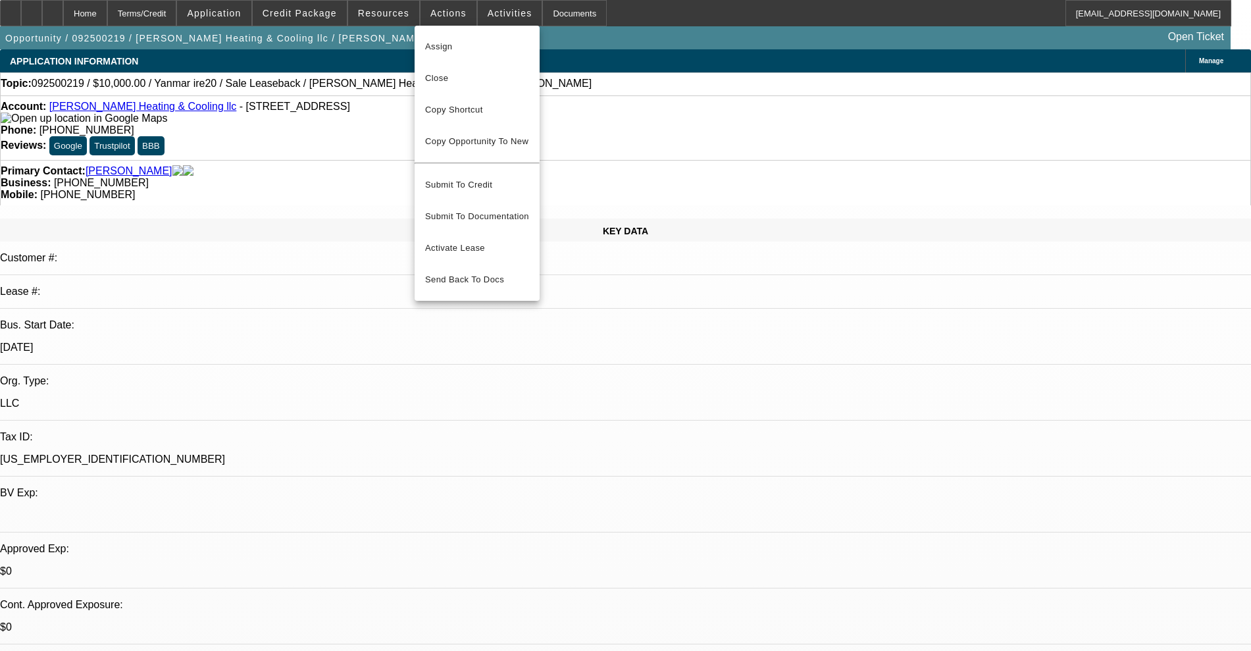
click at [475, 16] on div at bounding box center [625, 325] width 1251 height 651
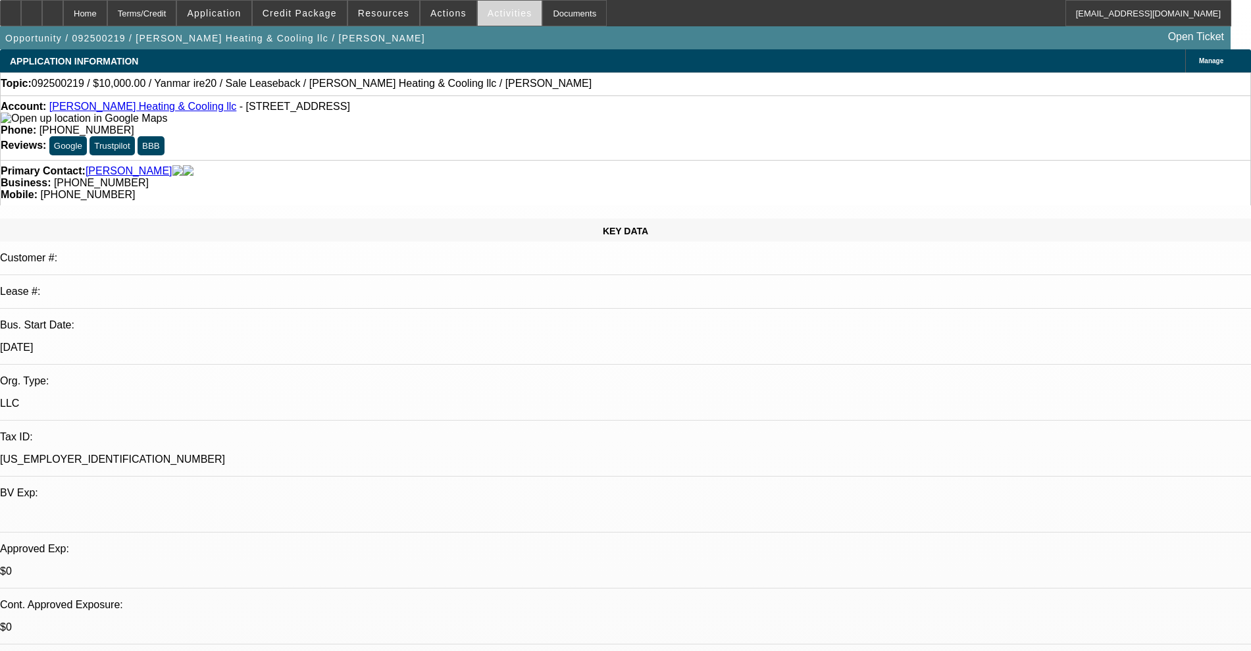
click at [488, 16] on span "Activities" at bounding box center [510, 13] width 45 height 11
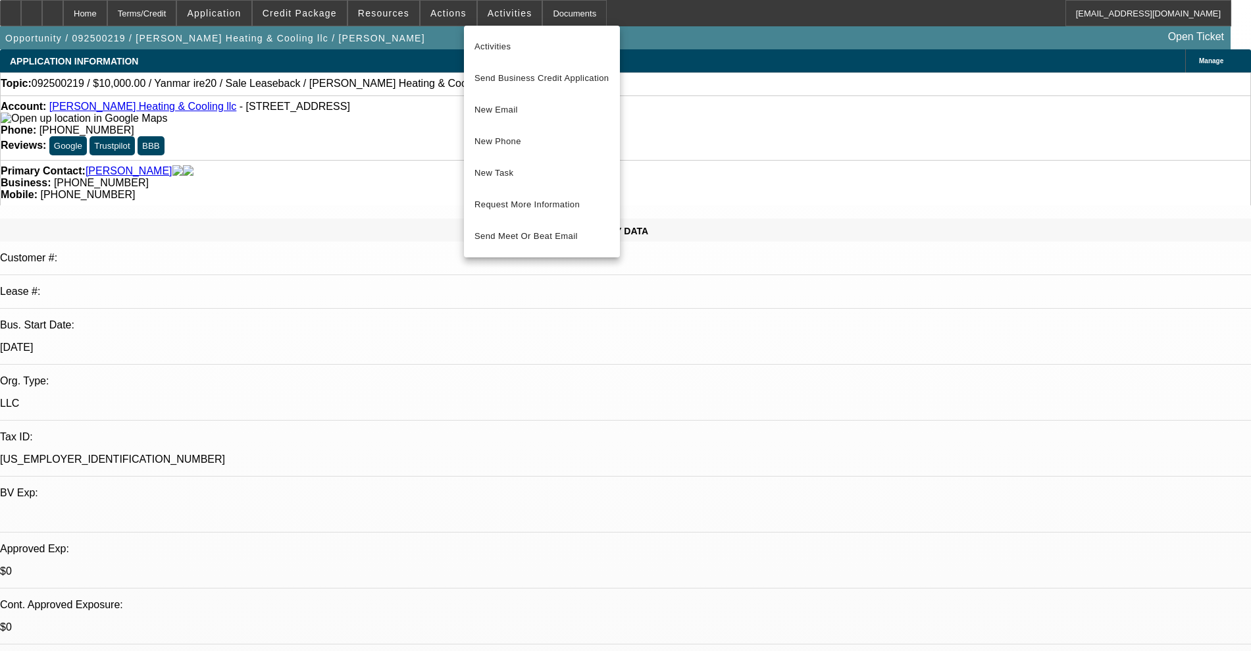
click at [237, 18] on div at bounding box center [625, 325] width 1251 height 651
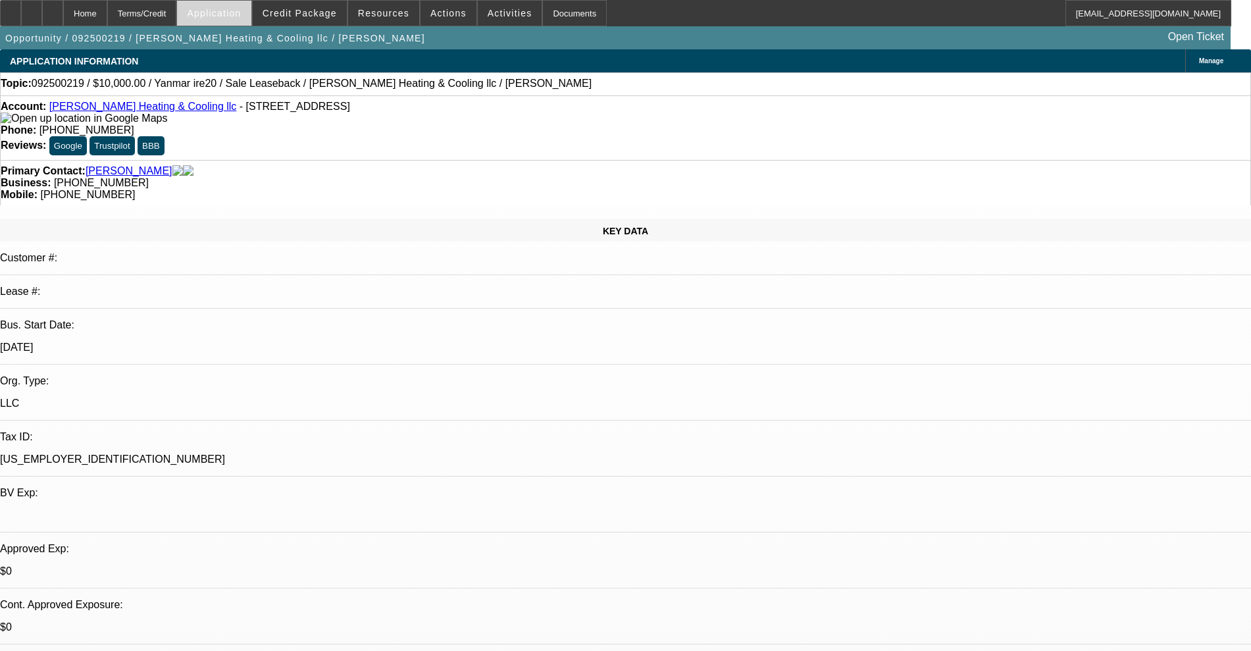
click at [241, 16] on span "Application" at bounding box center [214, 13] width 54 height 11
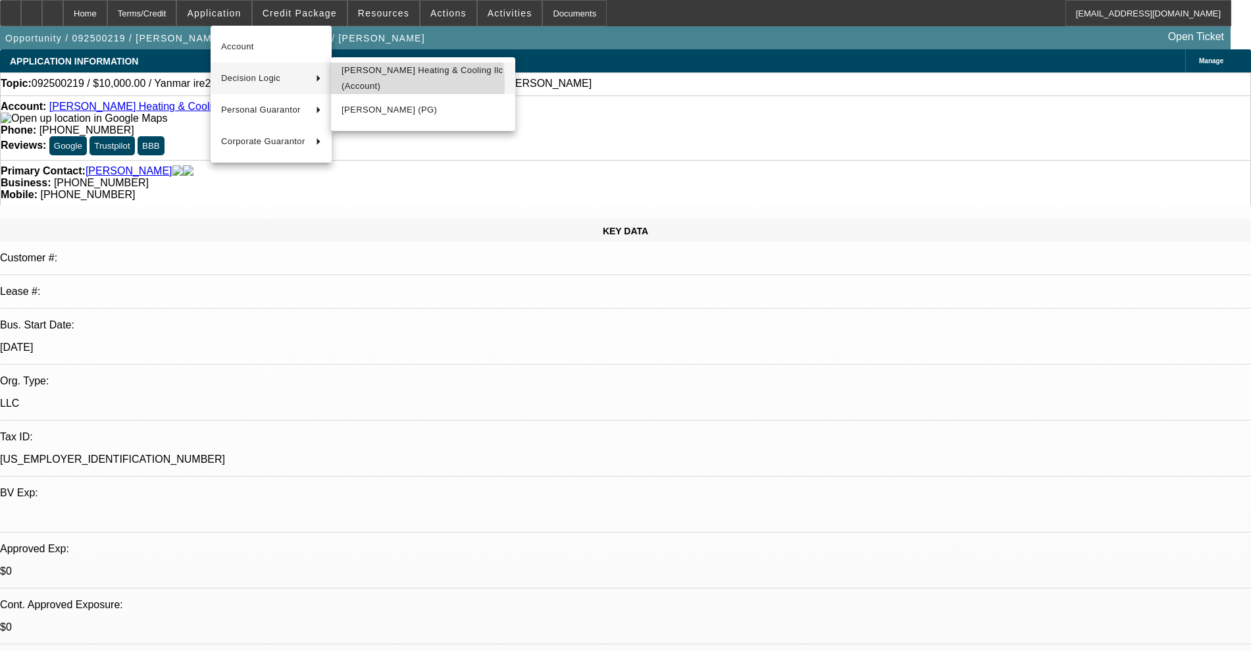
click at [371, 83] on span "Miller Heating & Cooling llc (Account)" at bounding box center [423, 79] width 163 height 32
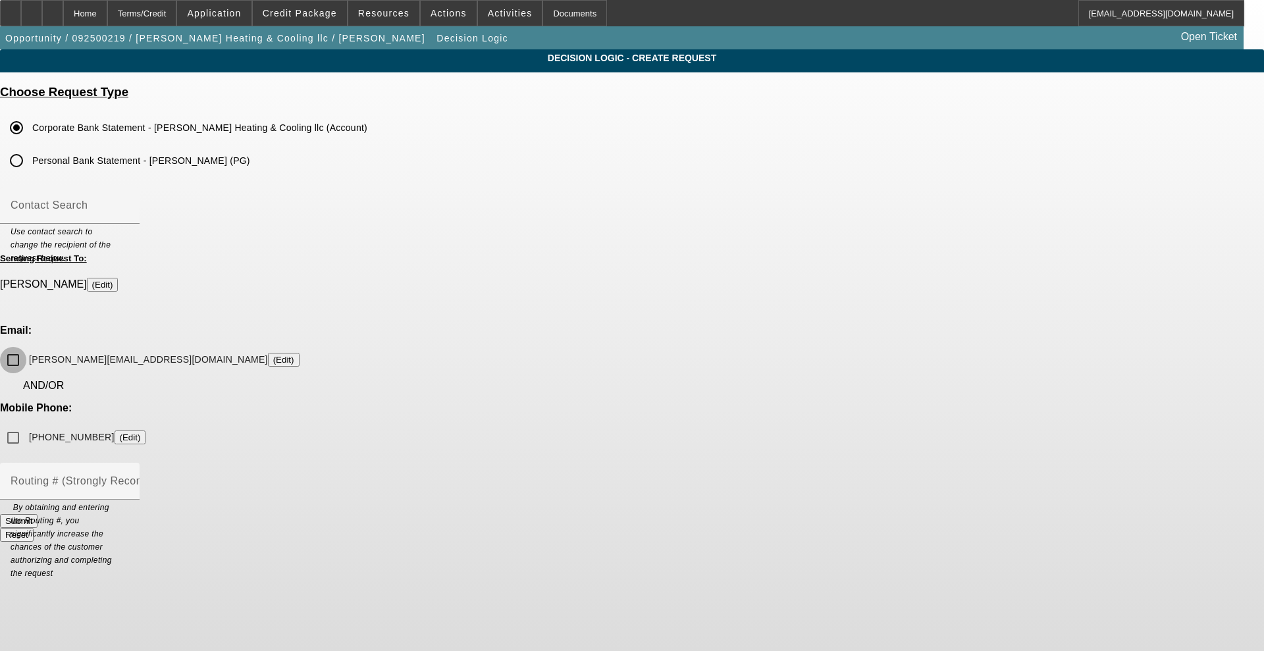
click at [26, 347] on input "david.miller46133@gmail.com (Edit)" at bounding box center [13, 360] width 26 height 26
click at [38, 514] on button "Submit" at bounding box center [19, 521] width 38 height 14
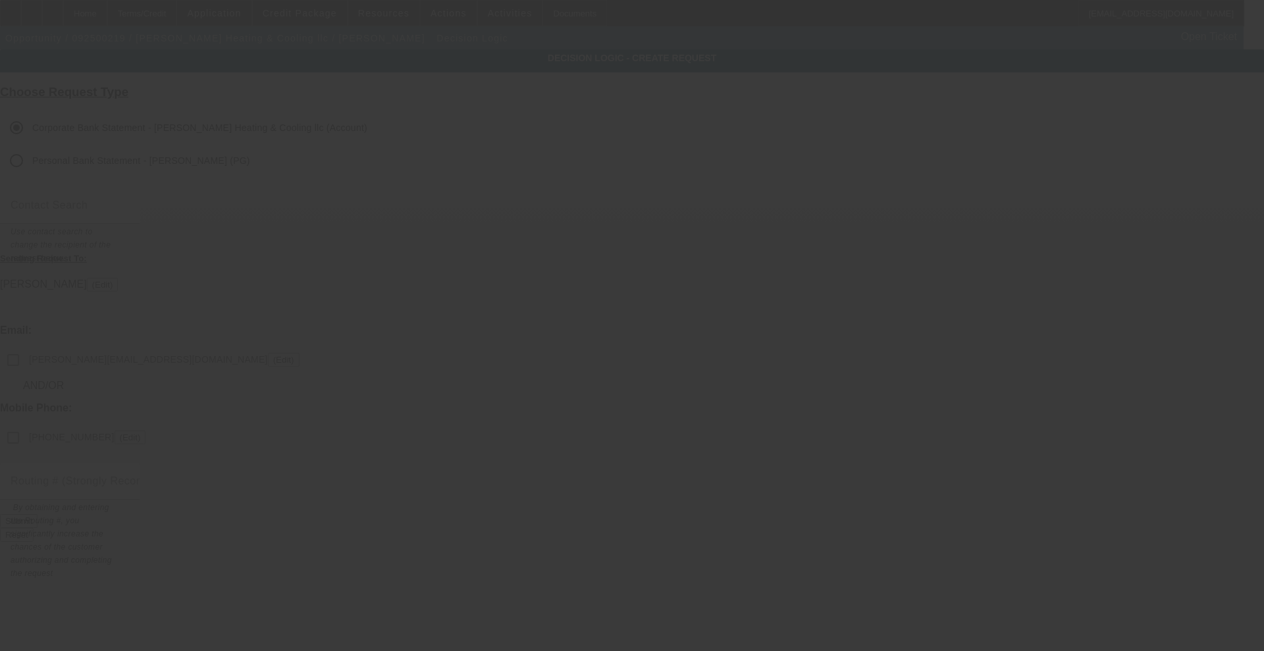
checkbox input "false"
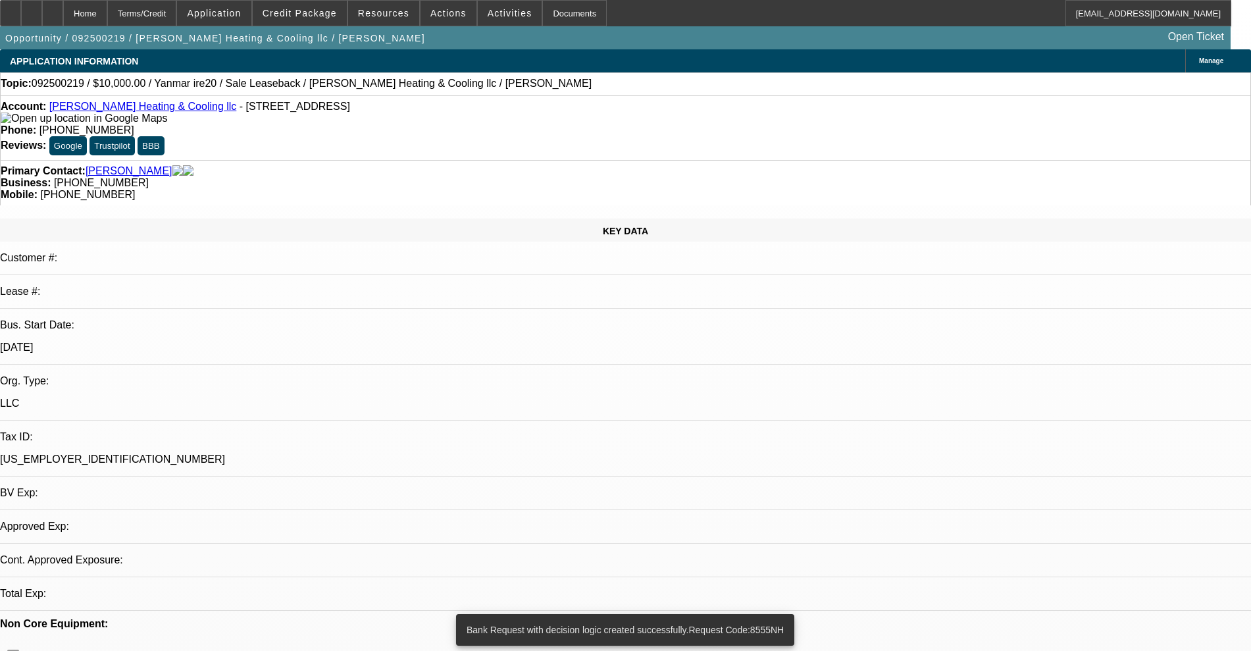
select select "0"
select select "2"
select select "0"
select select "6"
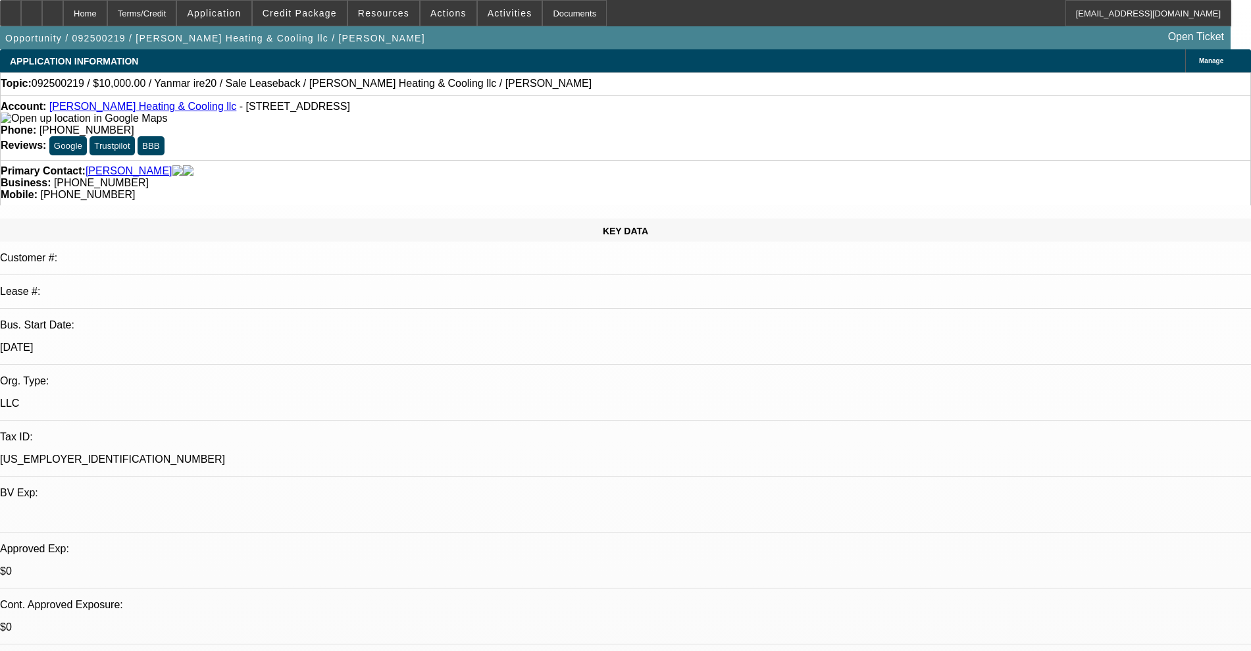
drag, startPoint x: 1037, startPoint y: 452, endPoint x: 914, endPoint y: 455, distance: 123.8
drag, startPoint x: 891, startPoint y: 456, endPoint x: 858, endPoint y: 450, distance: 33.3
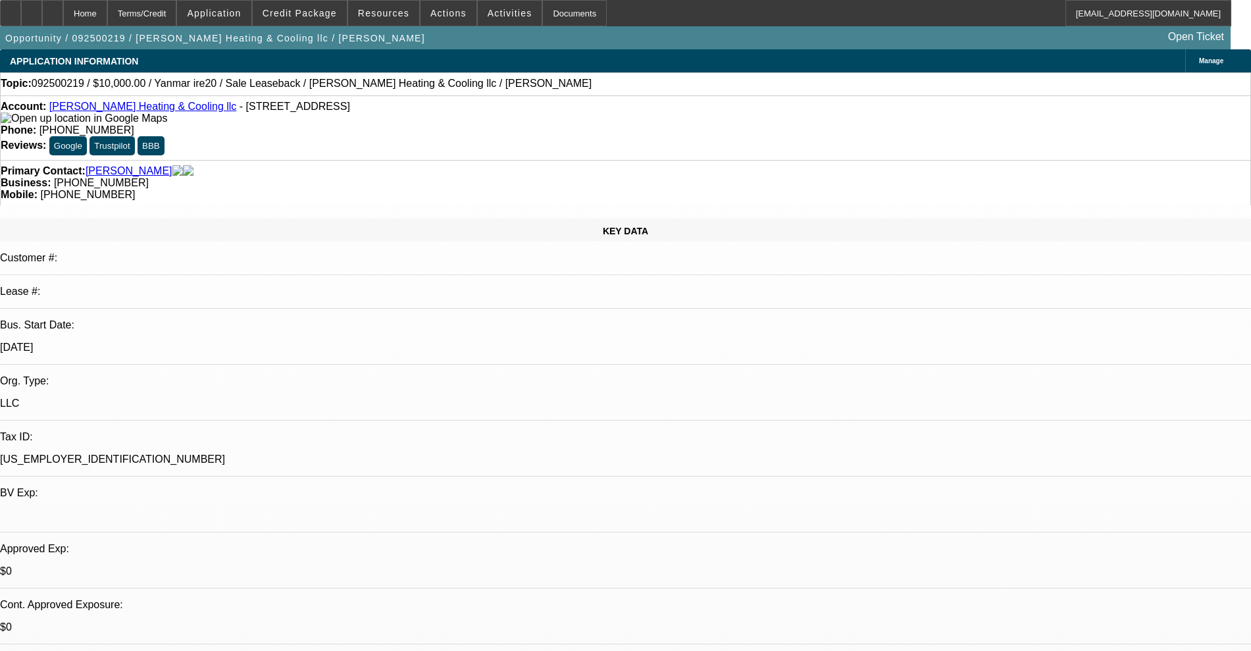
drag, startPoint x: 1038, startPoint y: 450, endPoint x: 916, endPoint y: 456, distance: 121.9
drag, startPoint x: 916, startPoint y: 456, endPoint x: 864, endPoint y: 445, distance: 53.7
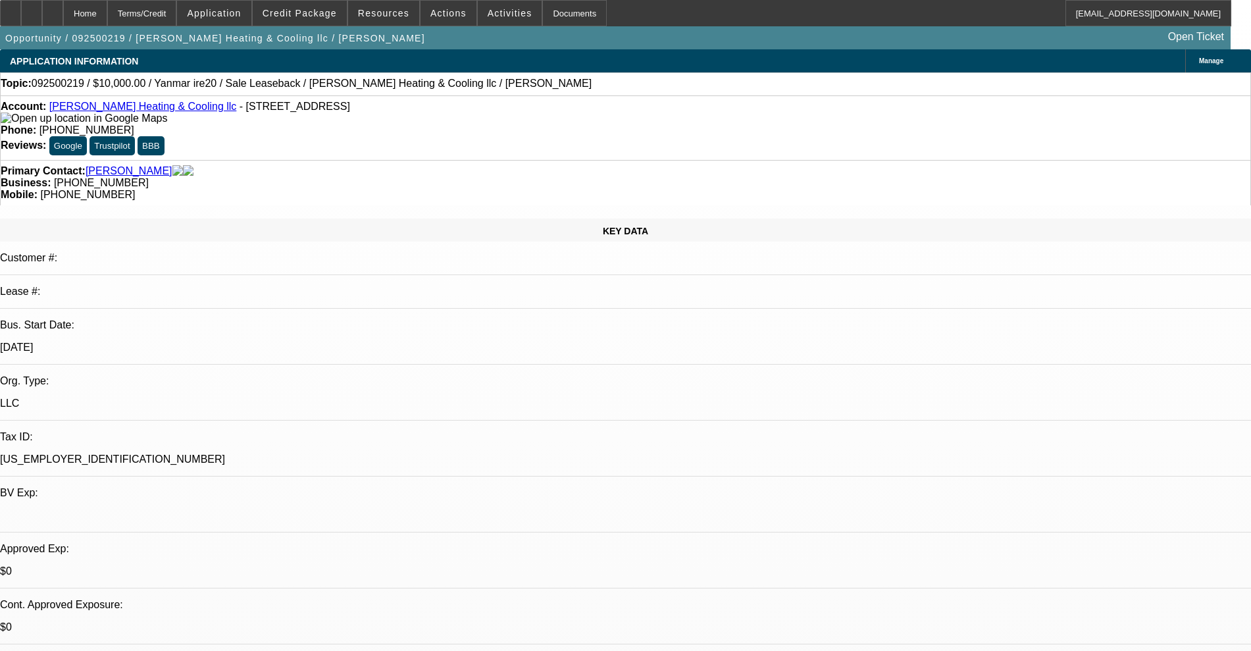
click at [63, 14] on div at bounding box center [52, 13] width 21 height 26
select select "0"
select select "2"
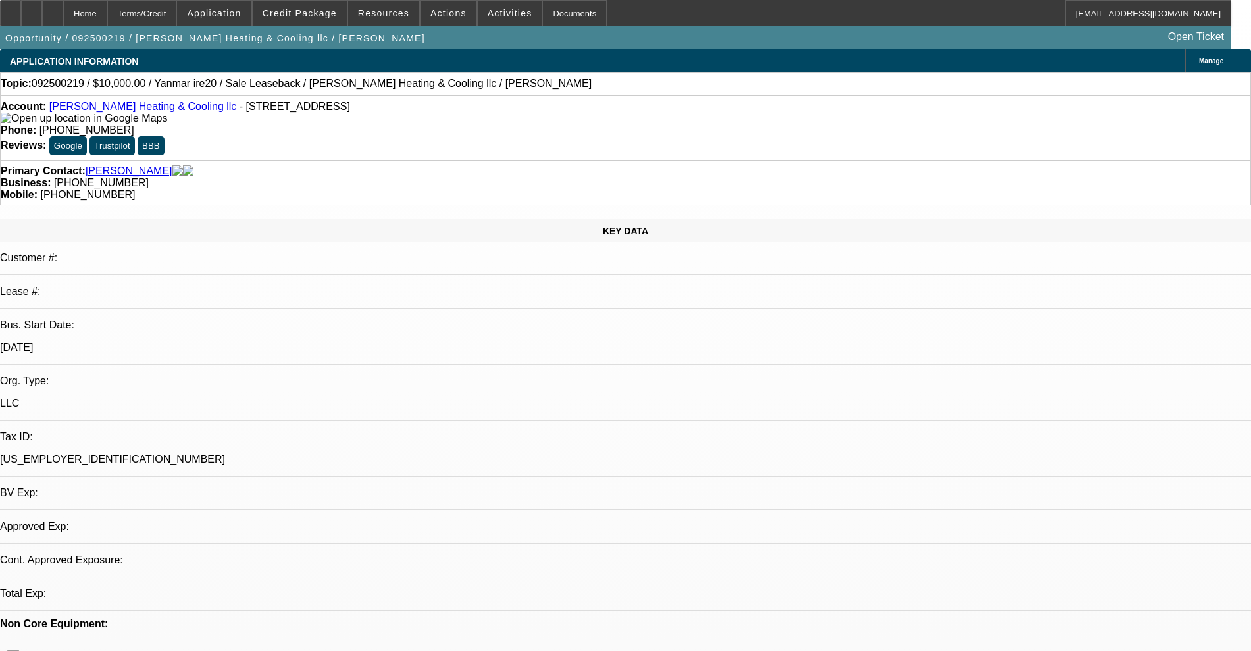
select select "2"
select select "0"
select select "6"
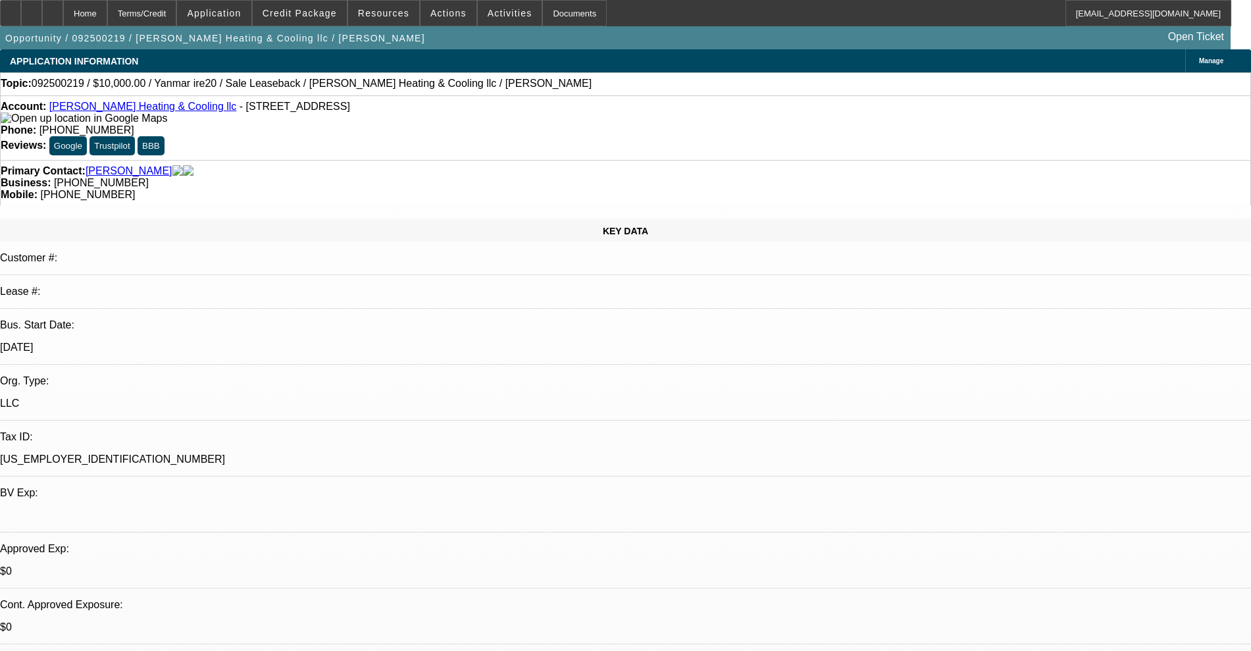
scroll to position [0, 0]
